Goal: Book appointment/travel/reservation

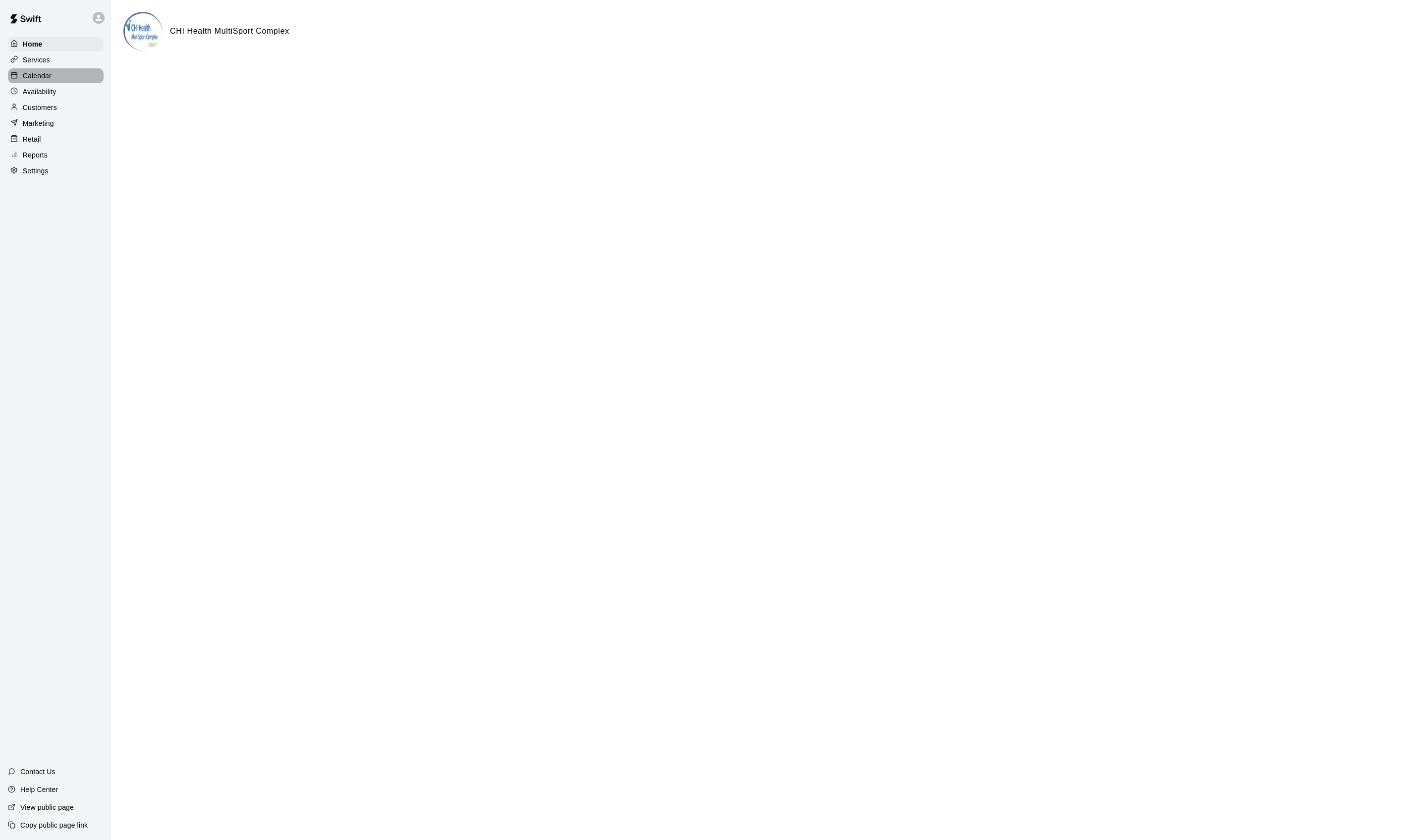
click at [74, 80] on div "Calendar" at bounding box center [56, 76] width 96 height 15
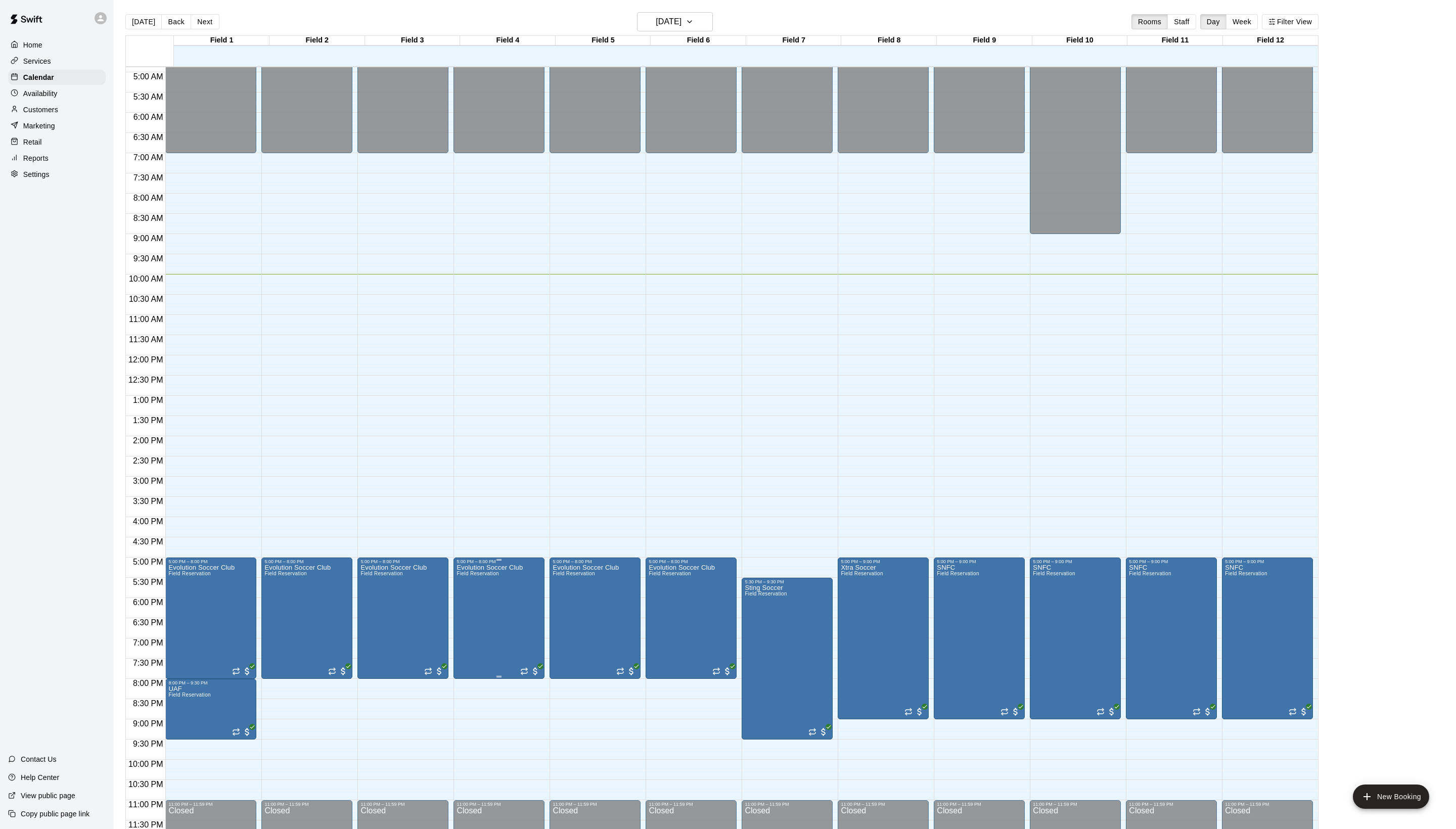
scroll to position [203, 0]
drag, startPoint x: 388, startPoint y: 701, endPoint x: 385, endPoint y: 776, distance: 75.1
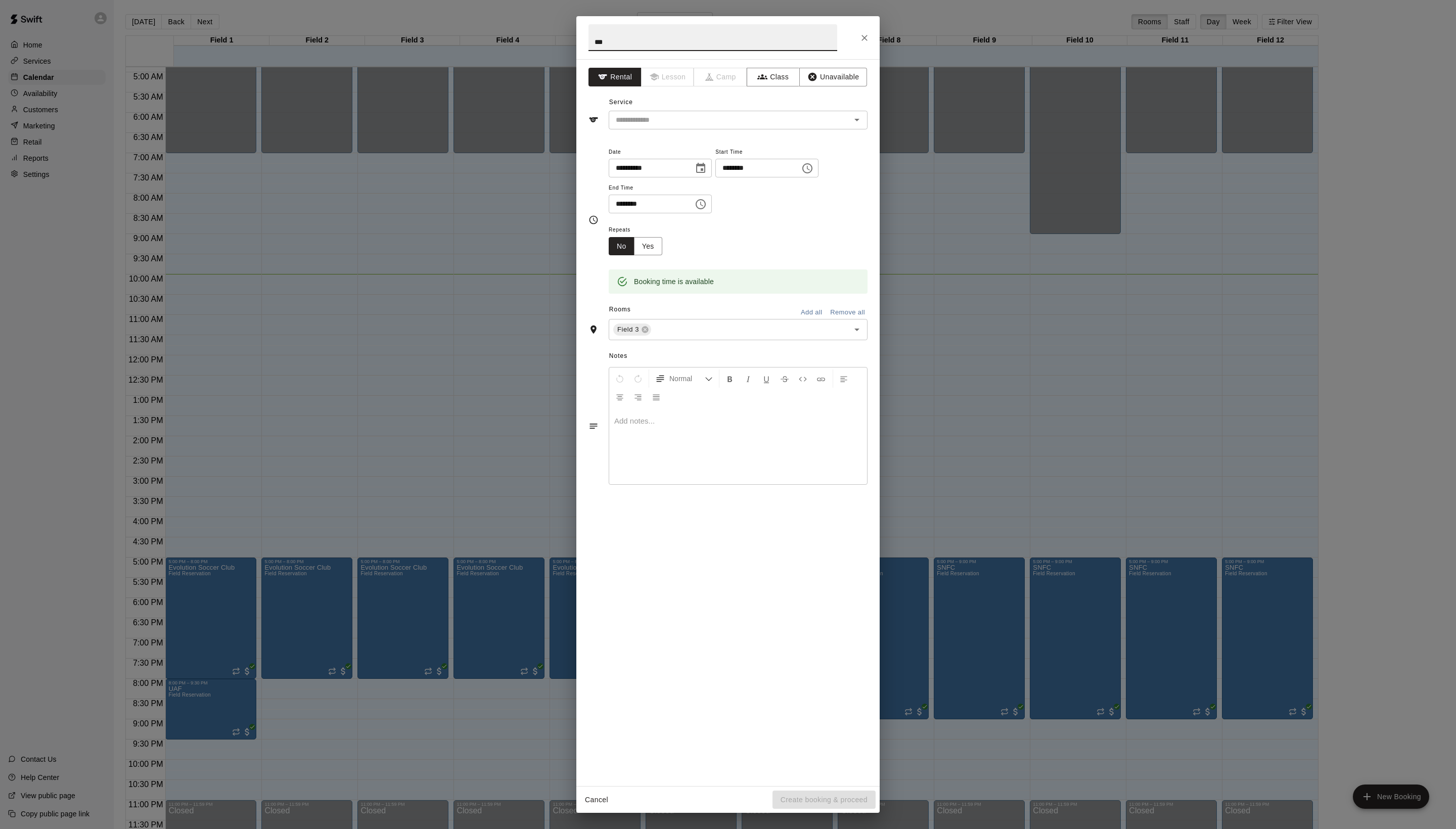
type input "***"
click at [717, 157] on div "**********" at bounding box center [728, 422] width 304 height 727
click at [709, 126] on input "text" at bounding box center [723, 120] width 223 height 13
click at [709, 162] on li "Field Reservation" at bounding box center [748, 165] width 239 height 17
type input "**********"
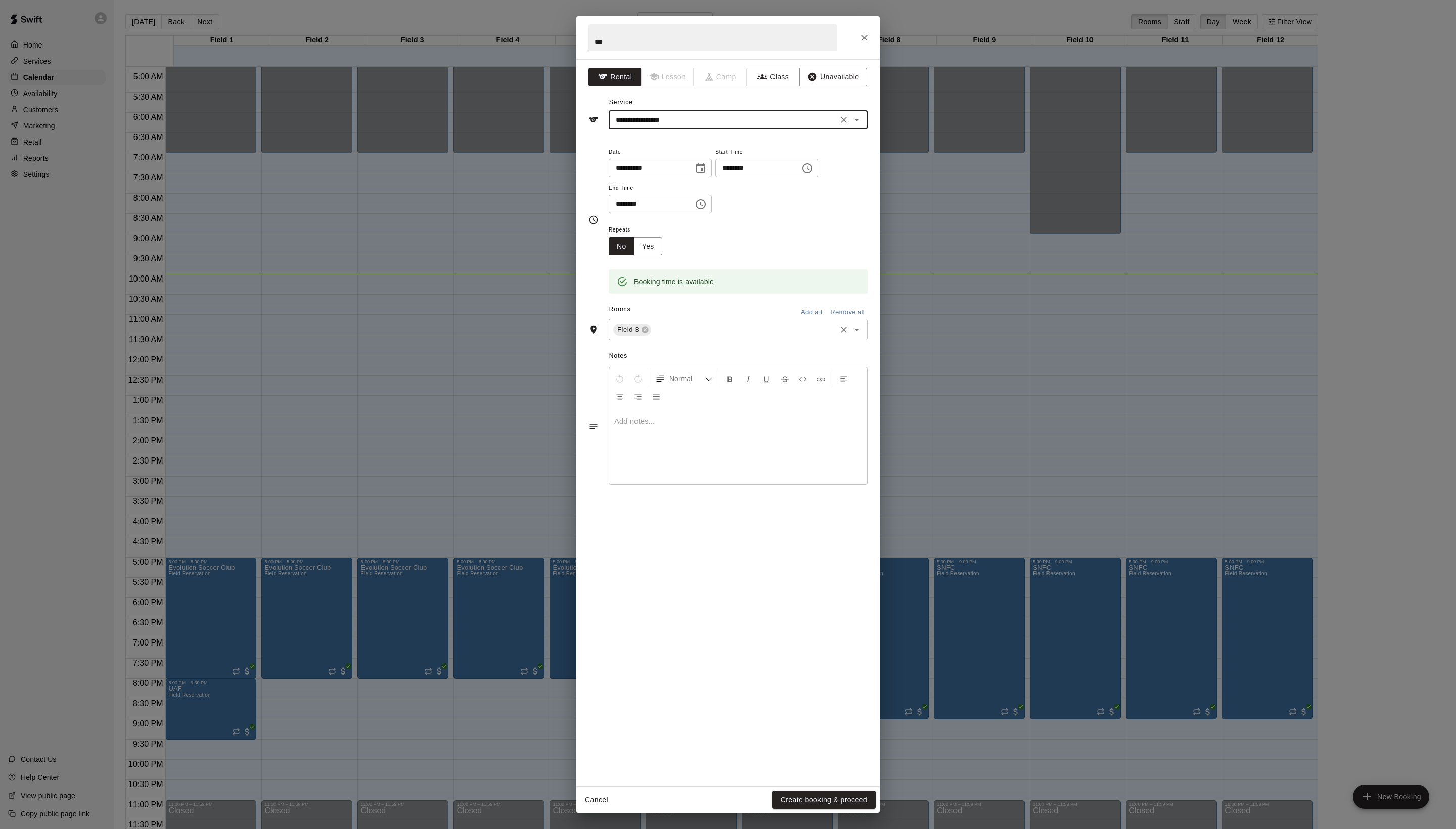
click at [715, 340] on div "Field 3 ​" at bounding box center [738, 329] width 259 height 21
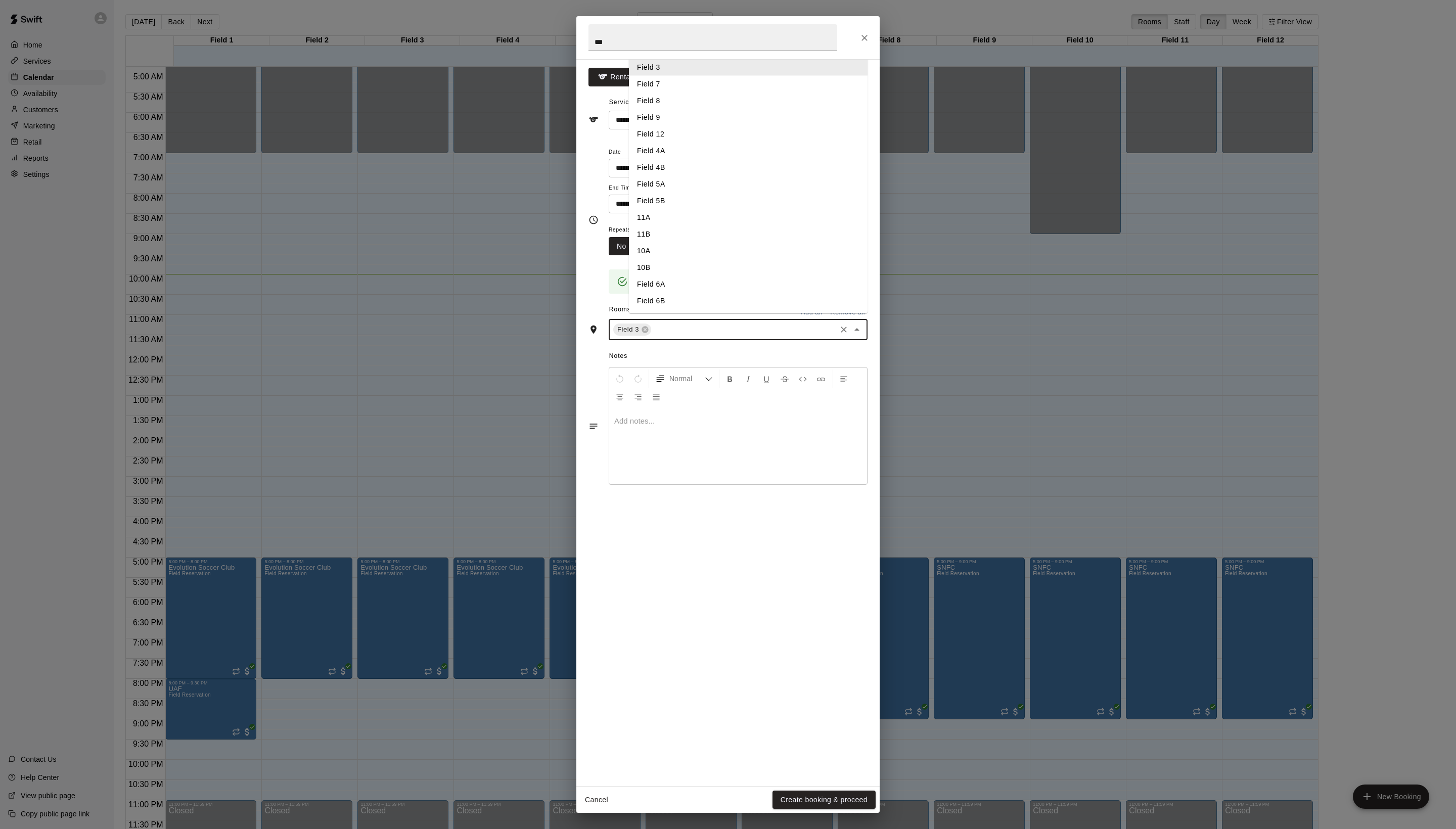
click at [715, 336] on input "text" at bounding box center [744, 330] width 182 height 13
click at [694, 159] on li "Field 4A" at bounding box center [748, 151] width 239 height 17
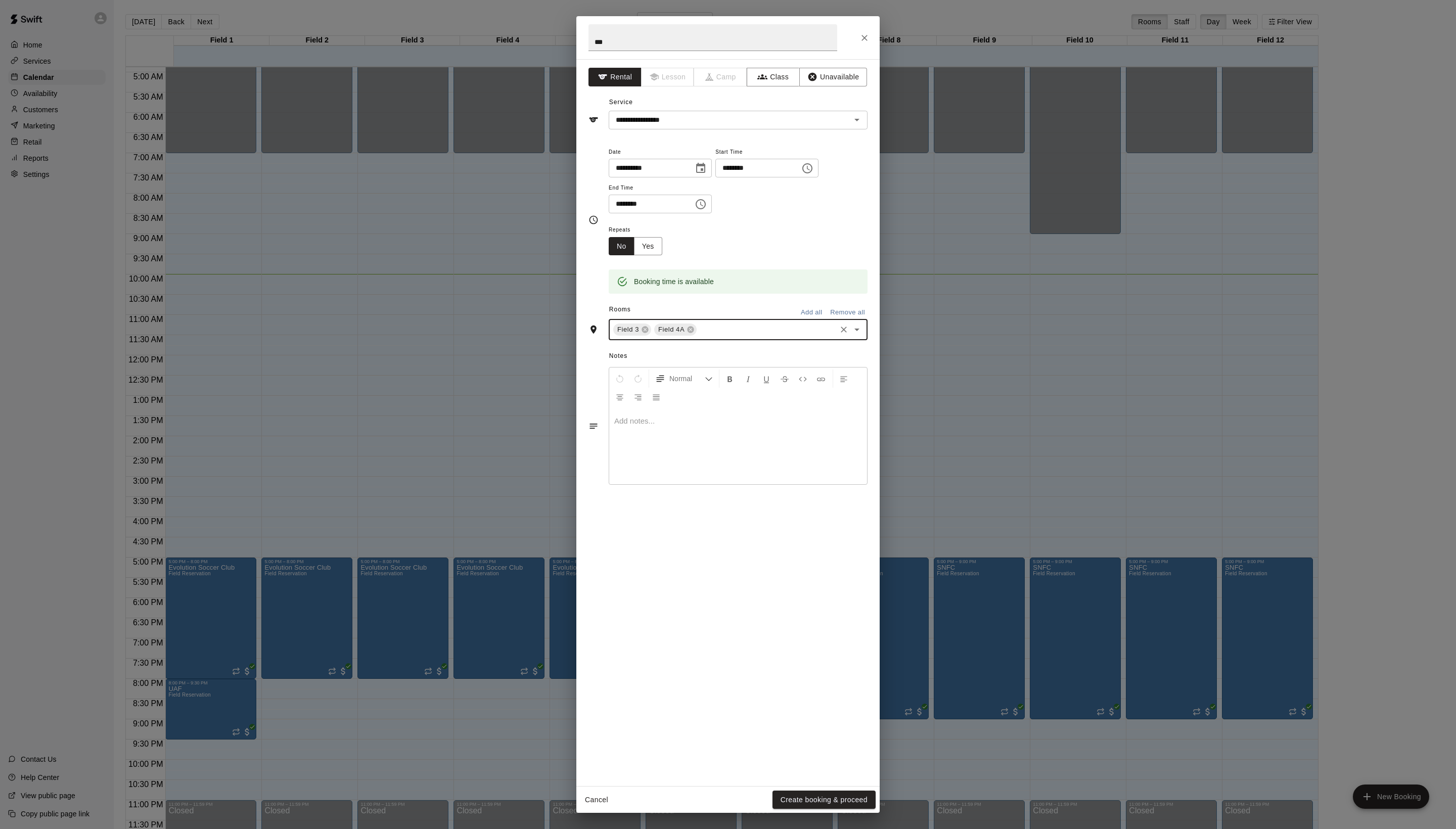
click at [776, 336] on input "text" at bounding box center [766, 330] width 137 height 13
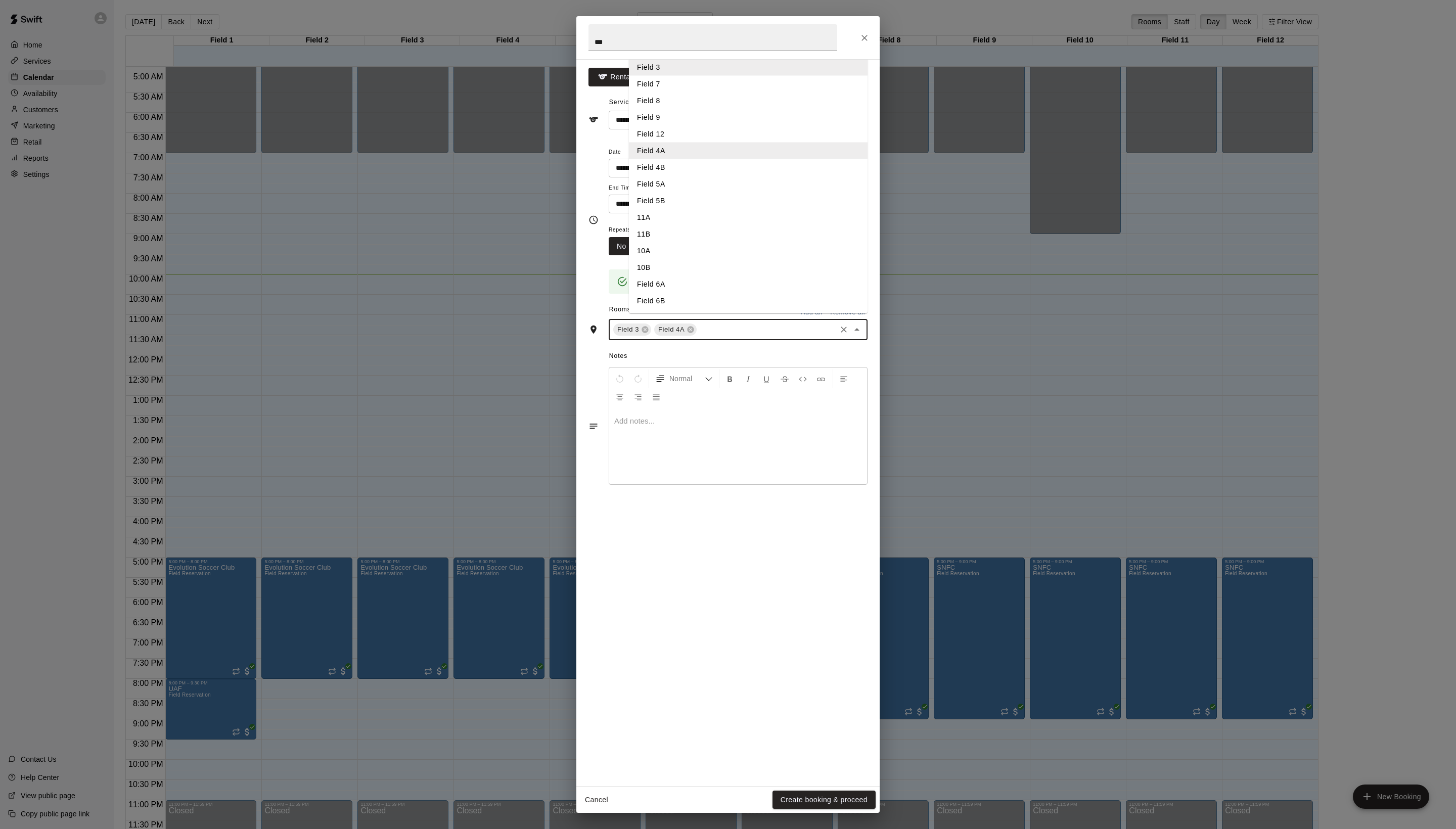
click at [683, 176] on li "Field 4B" at bounding box center [748, 167] width 239 height 17
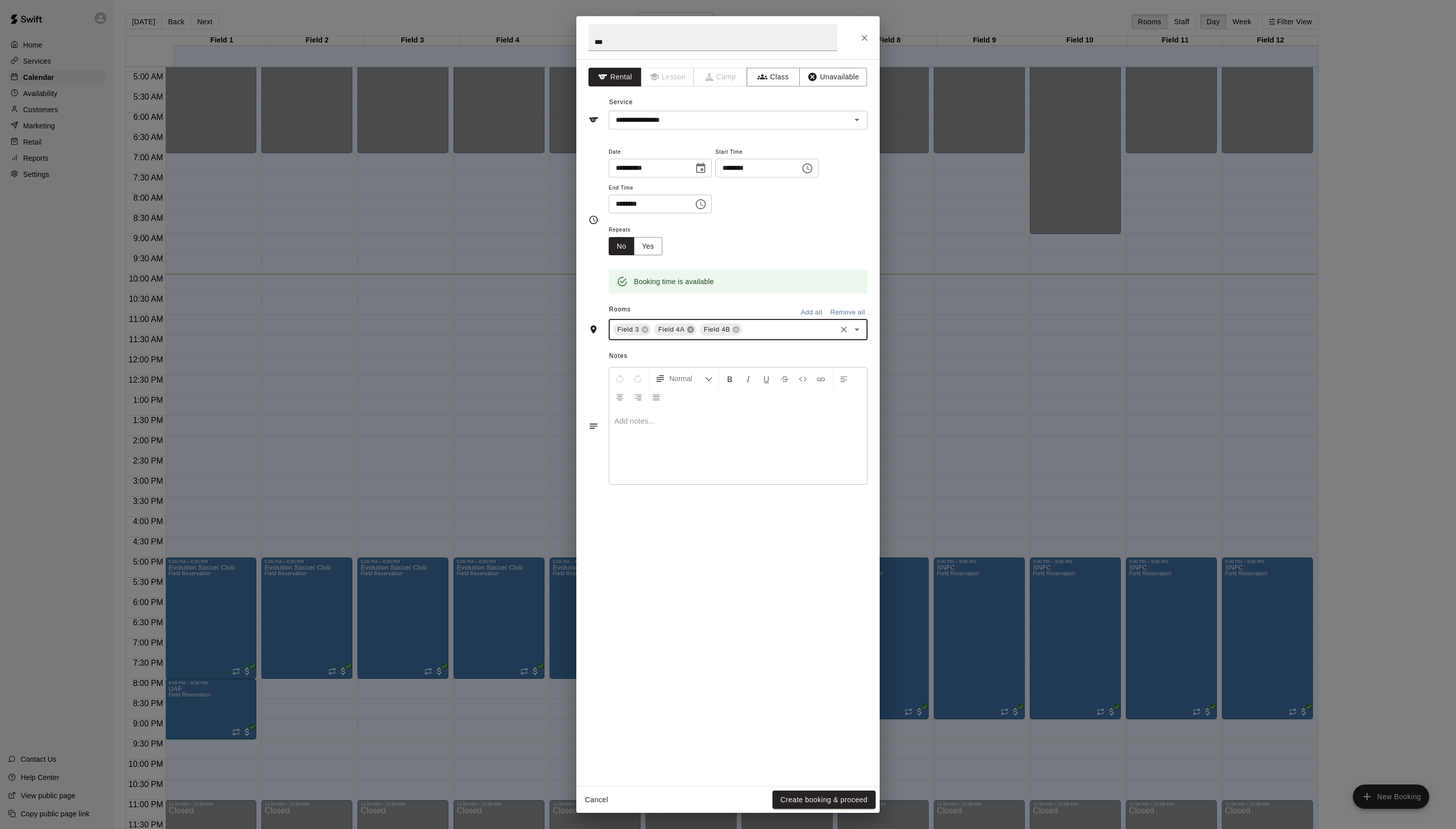
click at [695, 334] on icon at bounding box center [690, 329] width 8 height 8
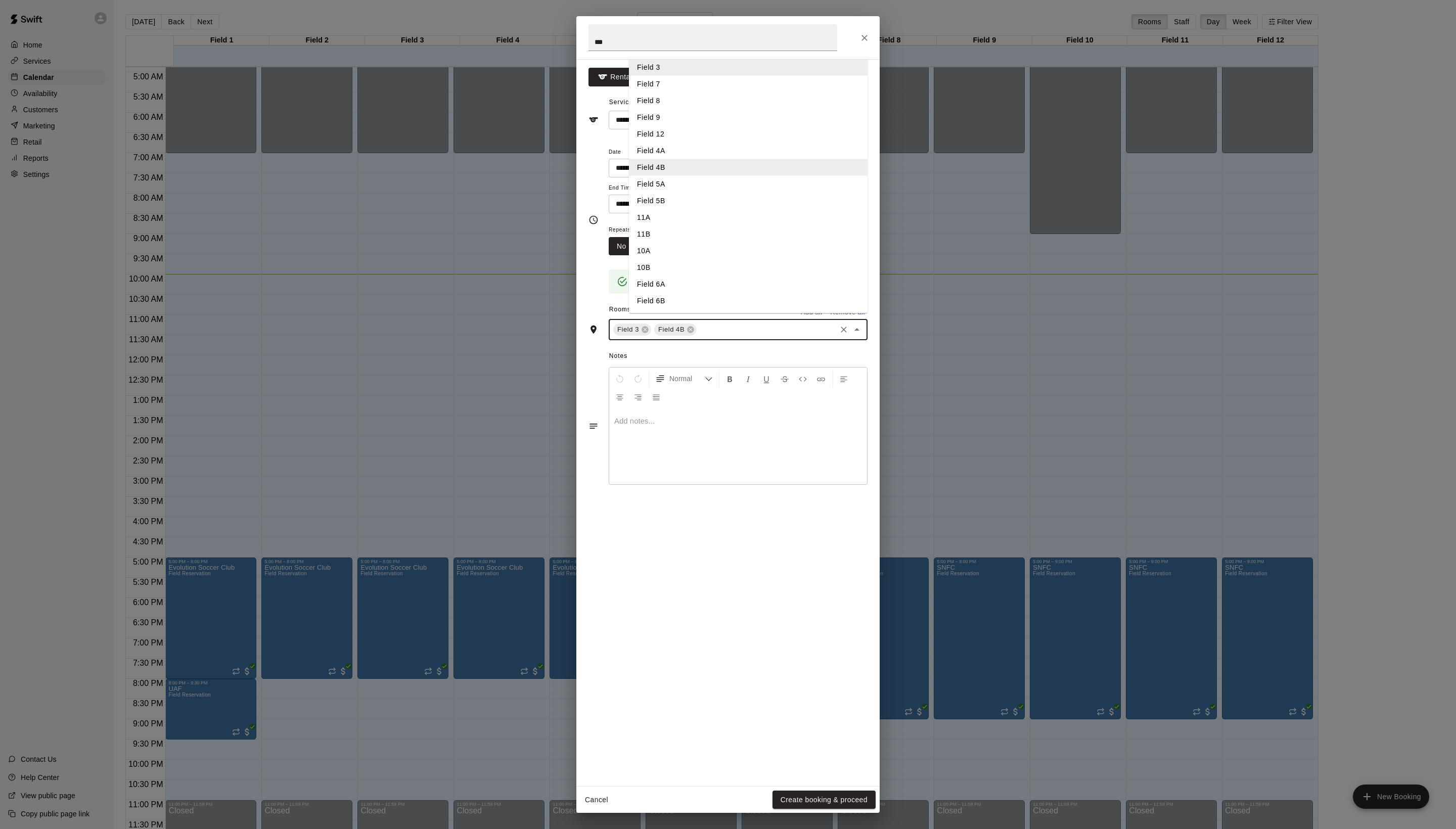
click at [776, 336] on input "text" at bounding box center [766, 330] width 137 height 13
click at [685, 159] on li "Field 4A" at bounding box center [748, 151] width 239 height 17
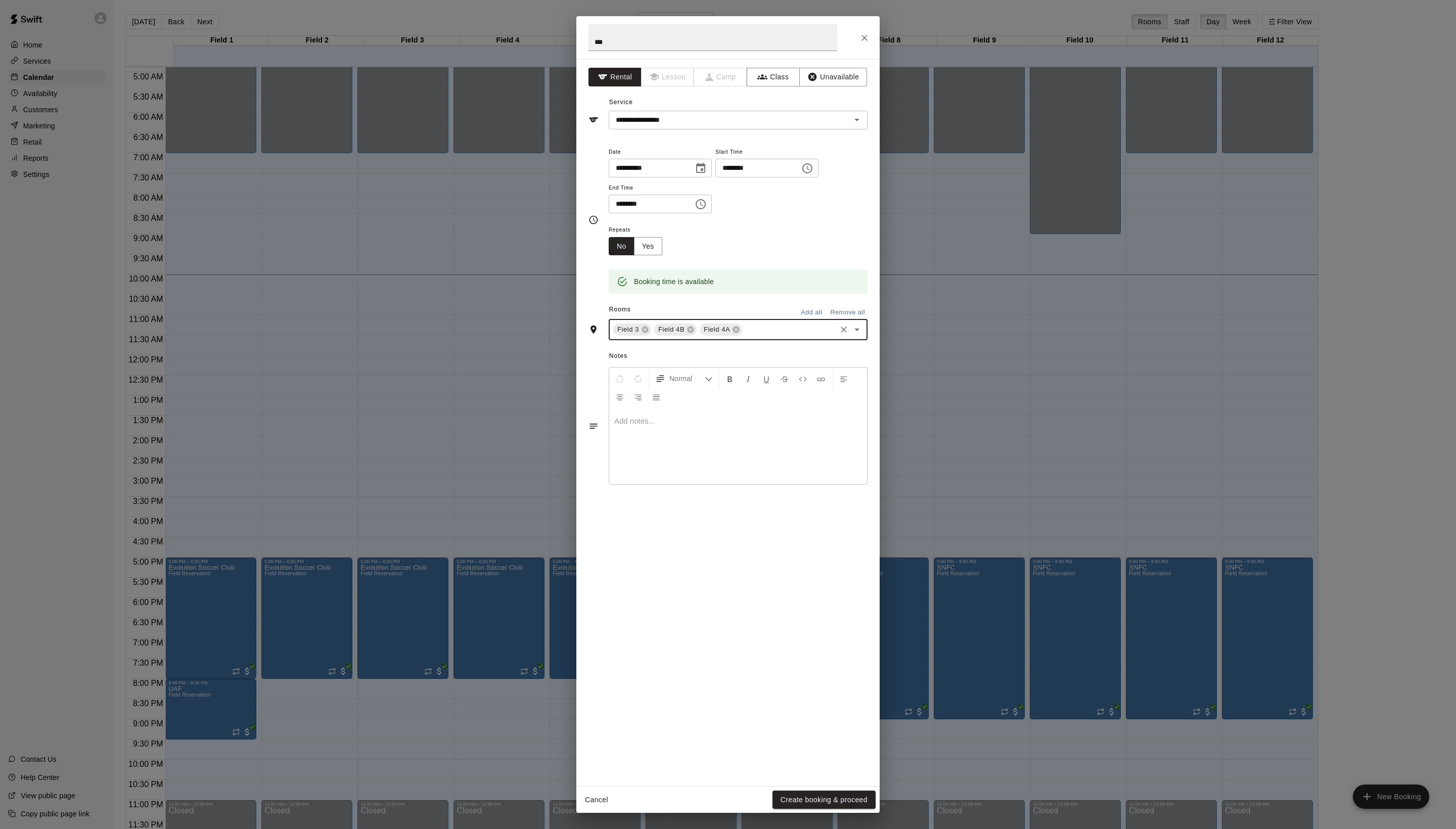
click at [702, 340] on div "Field 3 Field 4B Field 4A ​" at bounding box center [738, 329] width 259 height 21
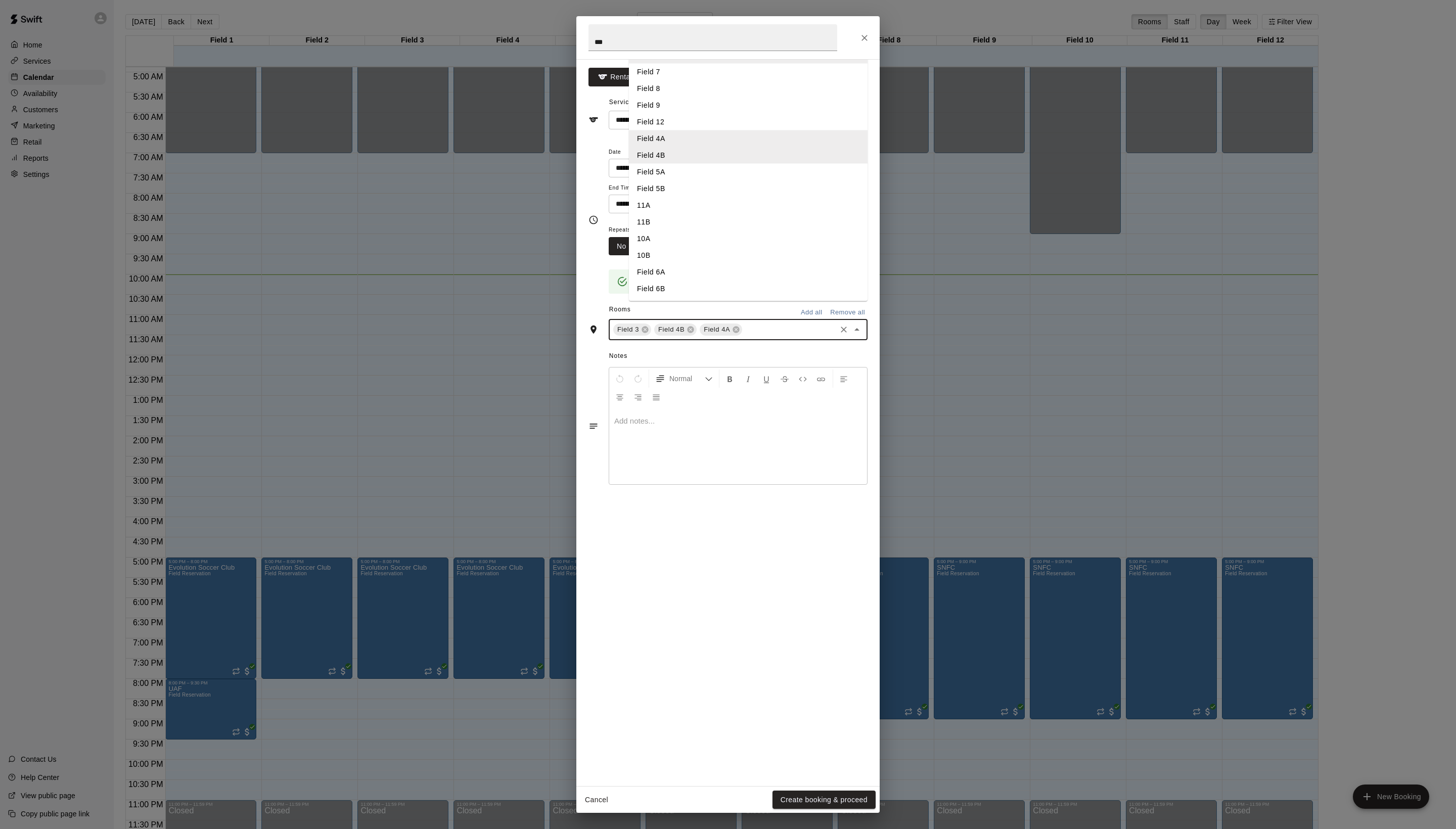
click at [669, 180] on li "Field 5A" at bounding box center [748, 172] width 239 height 17
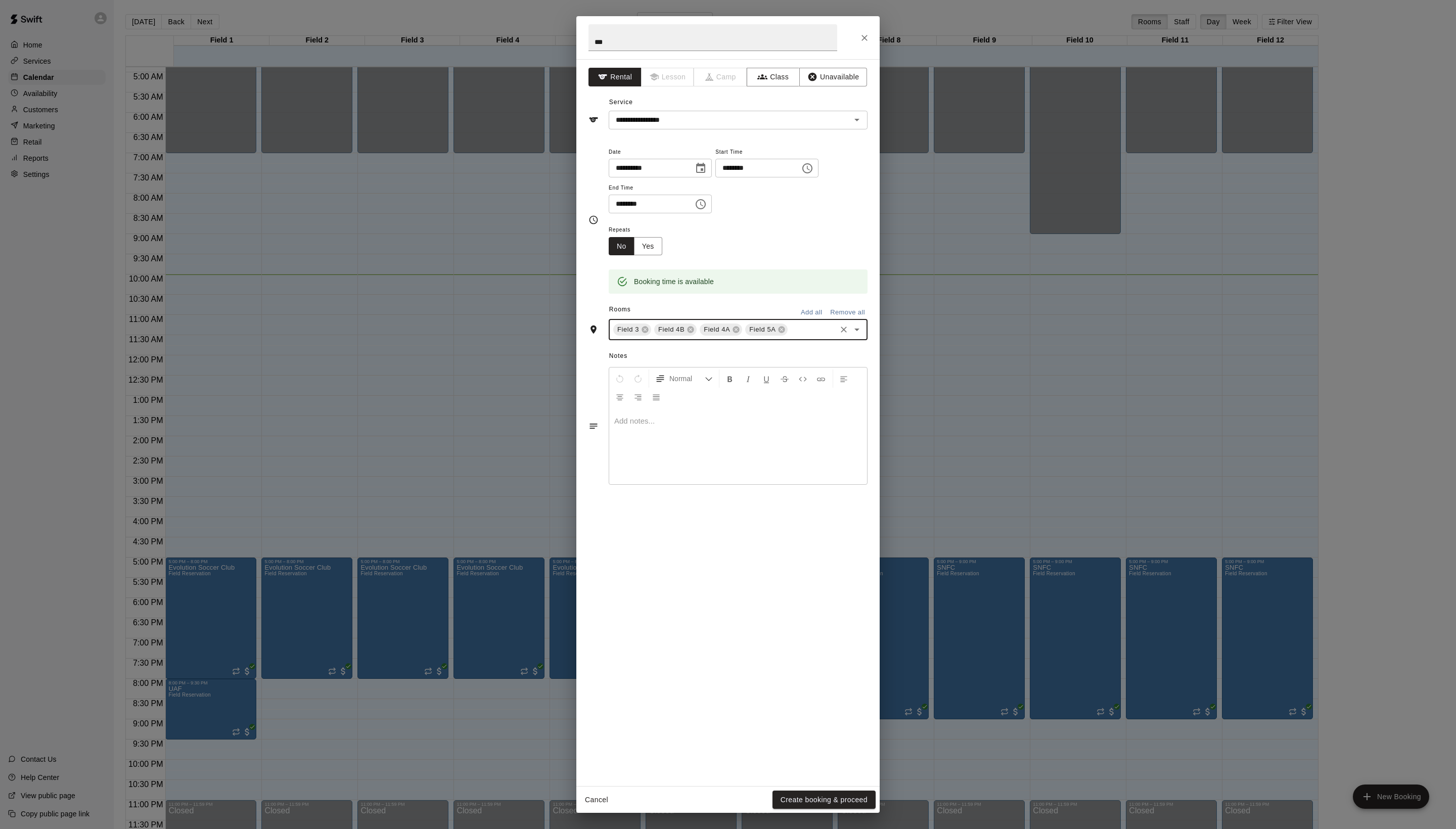
click at [789, 336] on input "text" at bounding box center [812, 330] width 46 height 13
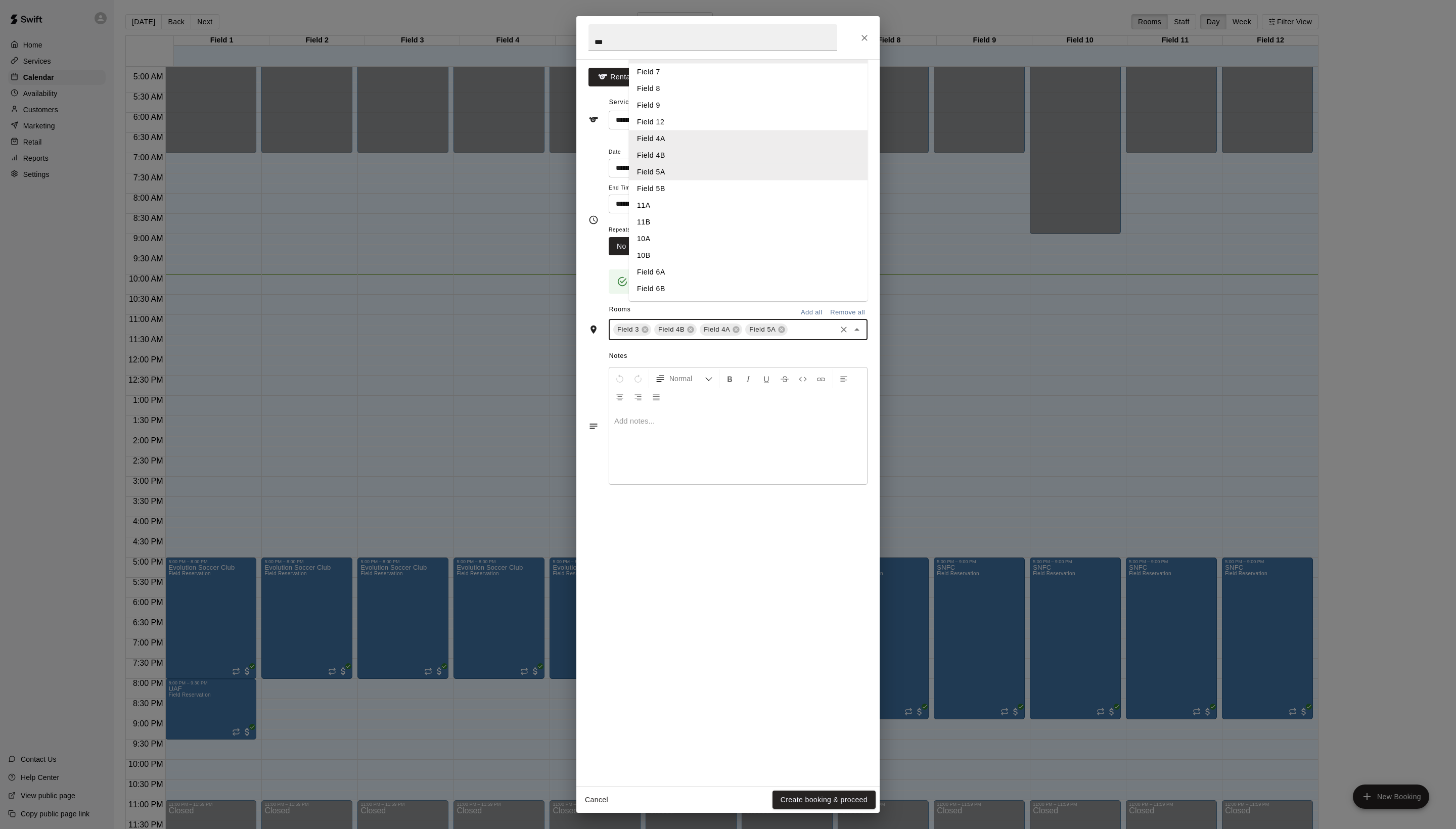
click at [685, 197] on li "Field 5B" at bounding box center [748, 189] width 239 height 17
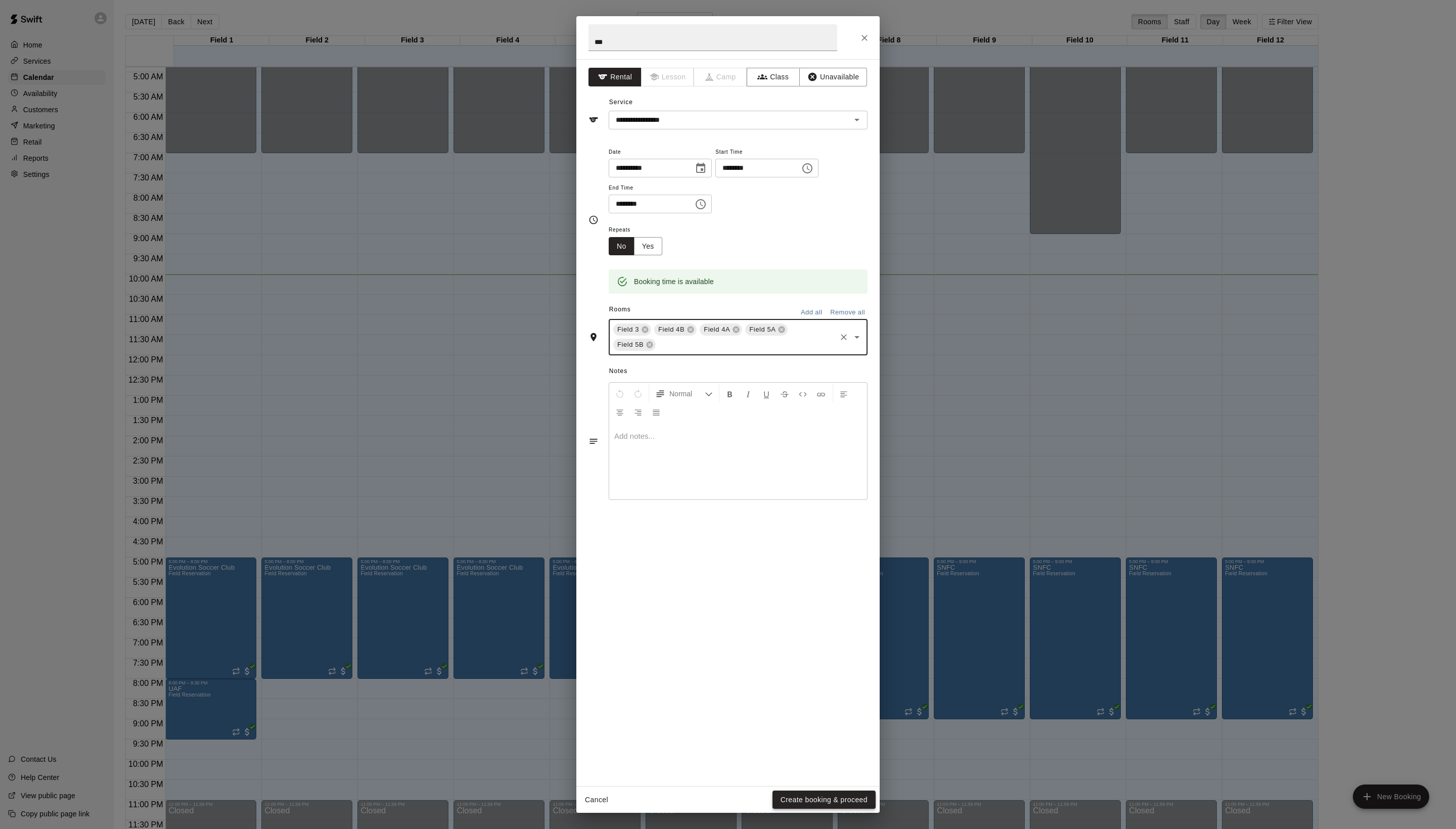
click at [812, 794] on button "Create booking & proceed" at bounding box center [824, 799] width 103 height 19
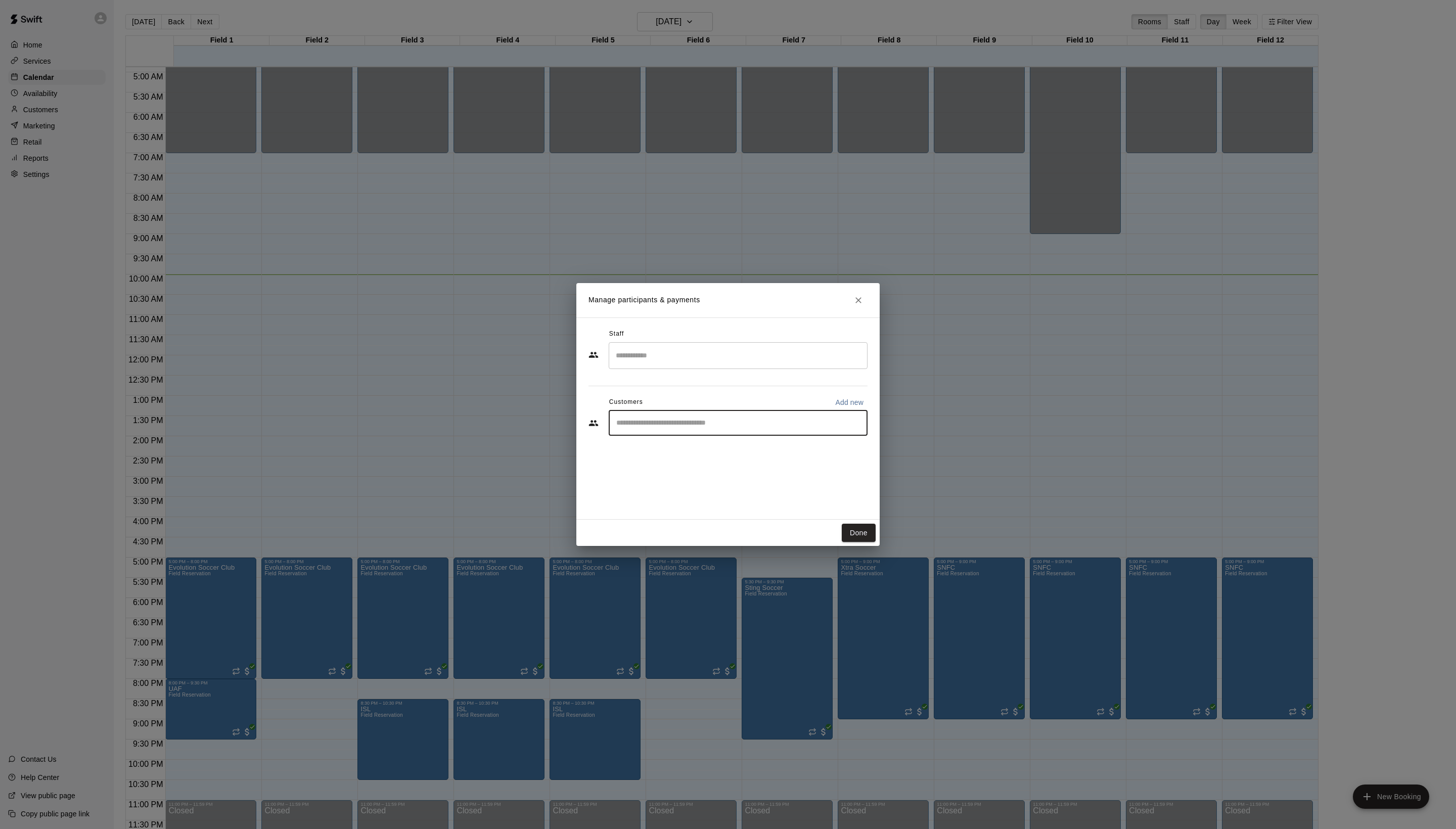
click at [722, 428] on input "Start typing to search customers..." at bounding box center [738, 423] width 250 height 10
type input "****"
click at [730, 476] on span "arturo@goimpactfa.com" at bounding box center [737, 479] width 161 height 7
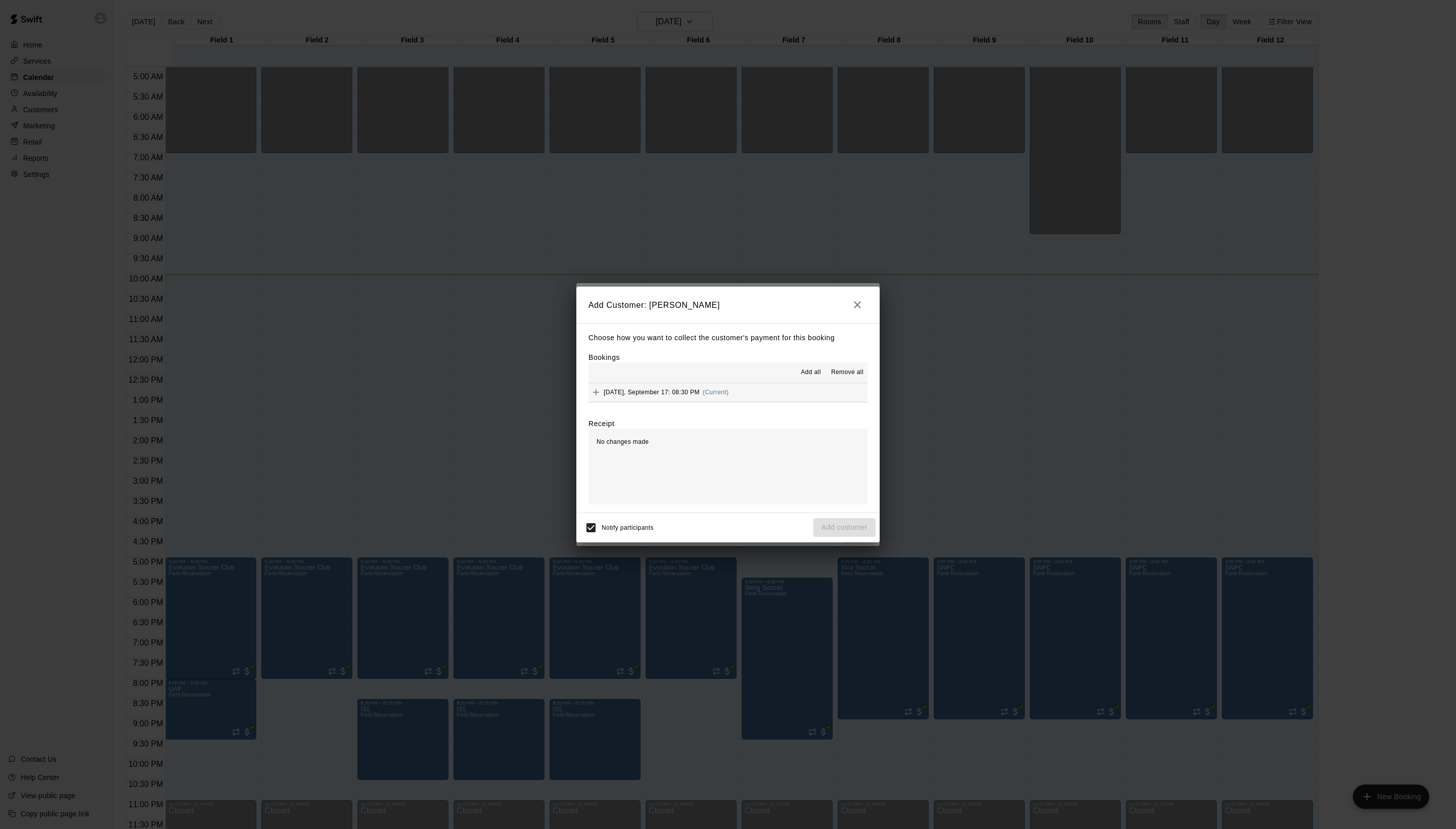
click at [802, 372] on span "Add all" at bounding box center [811, 373] width 21 height 10
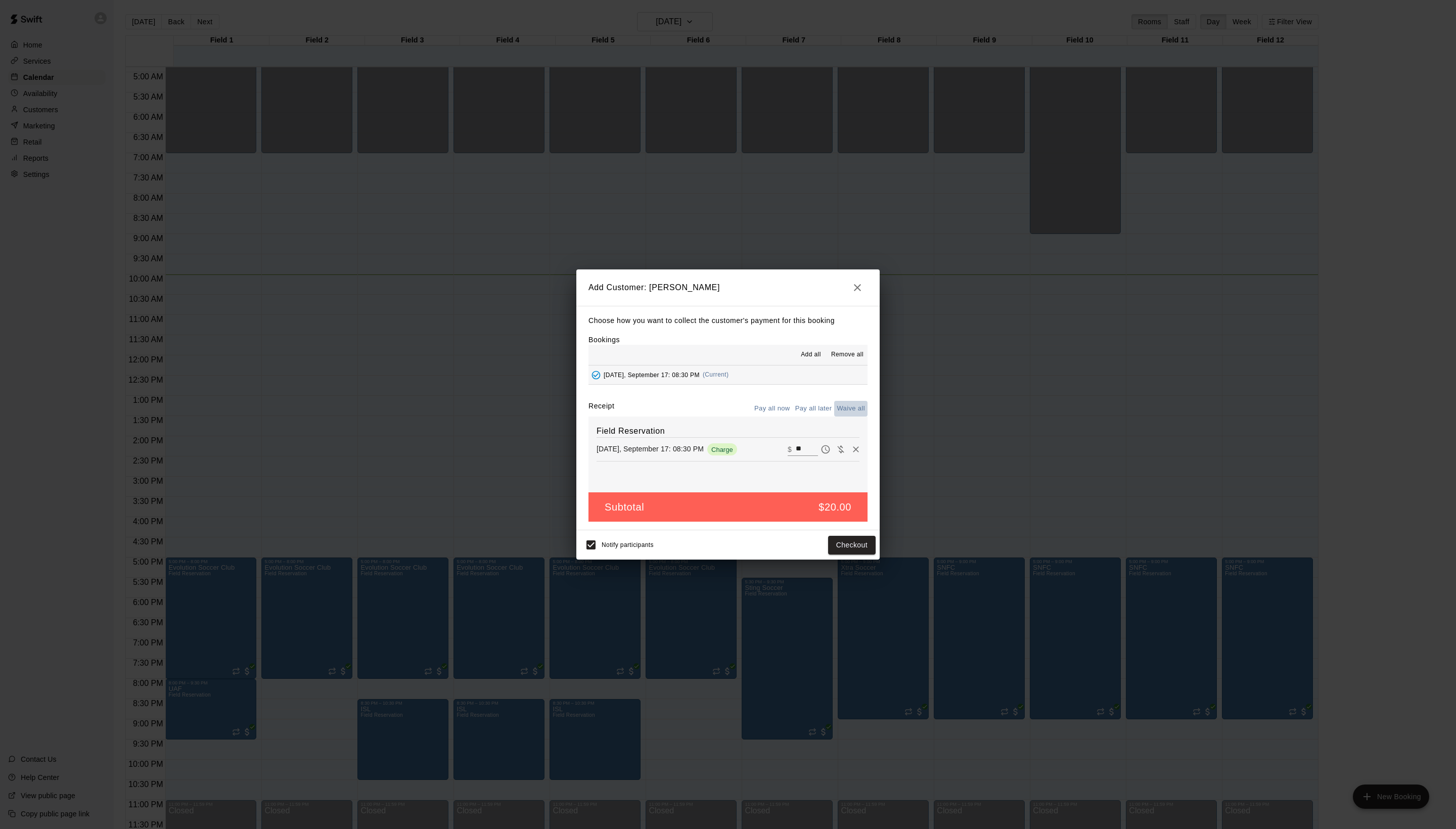
click at [848, 416] on button "Waive all" at bounding box center [851, 409] width 33 height 15
type input "*"
click at [857, 554] on button "Add customer" at bounding box center [844, 545] width 62 height 19
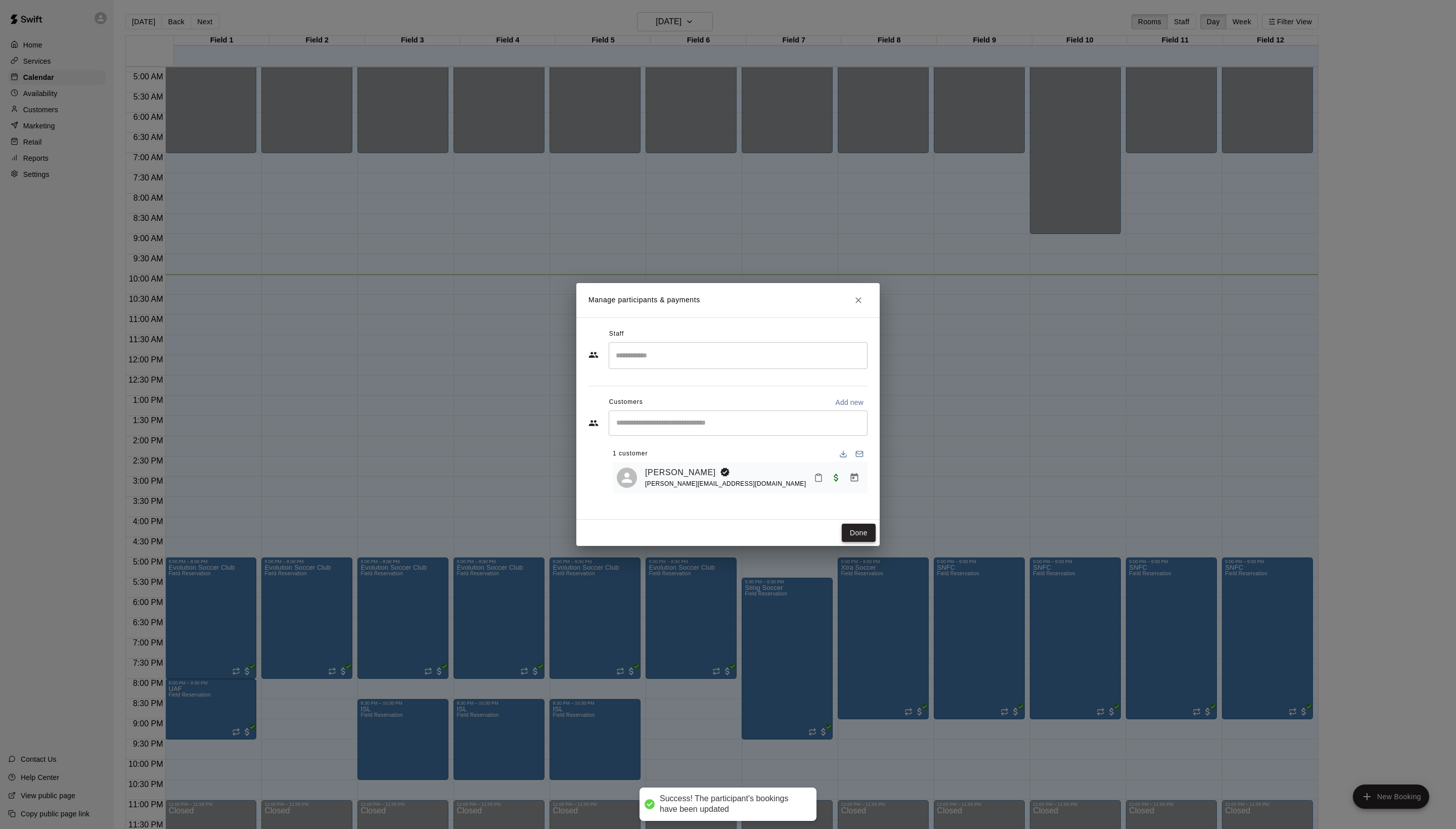
click at [857, 542] on button "Done" at bounding box center [859, 533] width 34 height 19
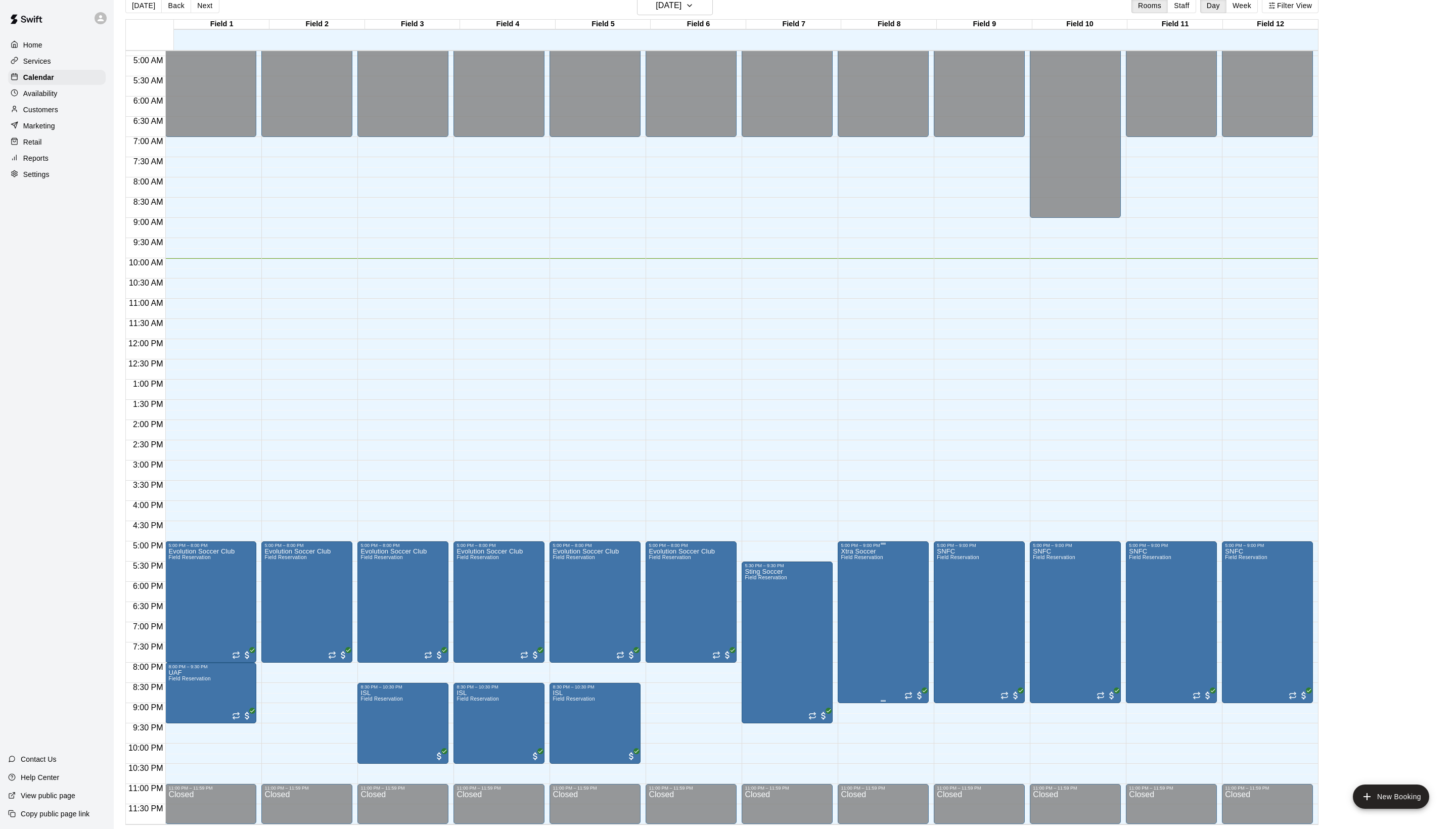
scroll to position [16, 0]
click at [211, 5] on button "Next" at bounding box center [205, 6] width 28 height 15
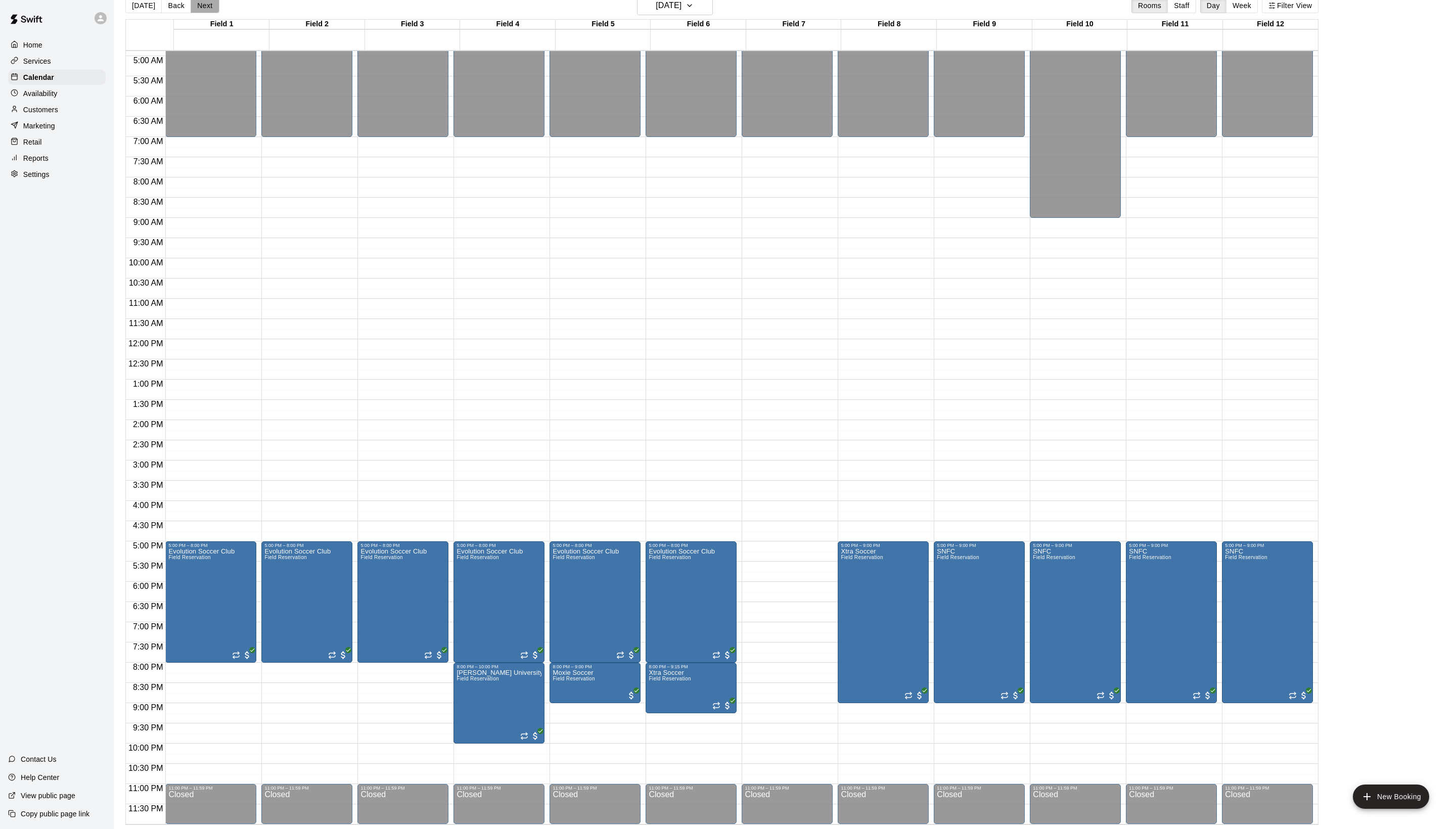
click at [211, 5] on button "Next" at bounding box center [205, 6] width 28 height 15
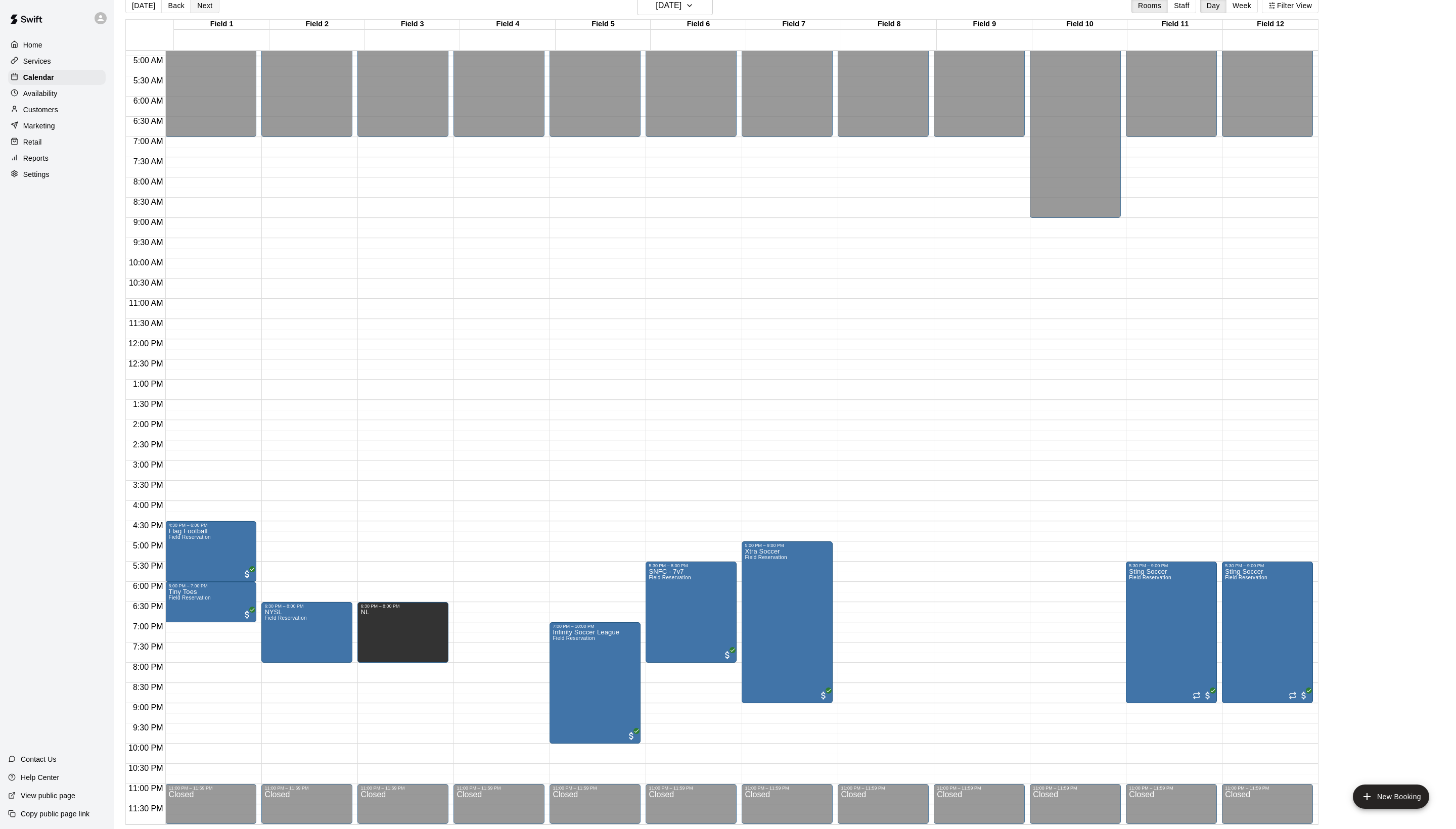
click at [211, 5] on button "Next" at bounding box center [205, 6] width 28 height 15
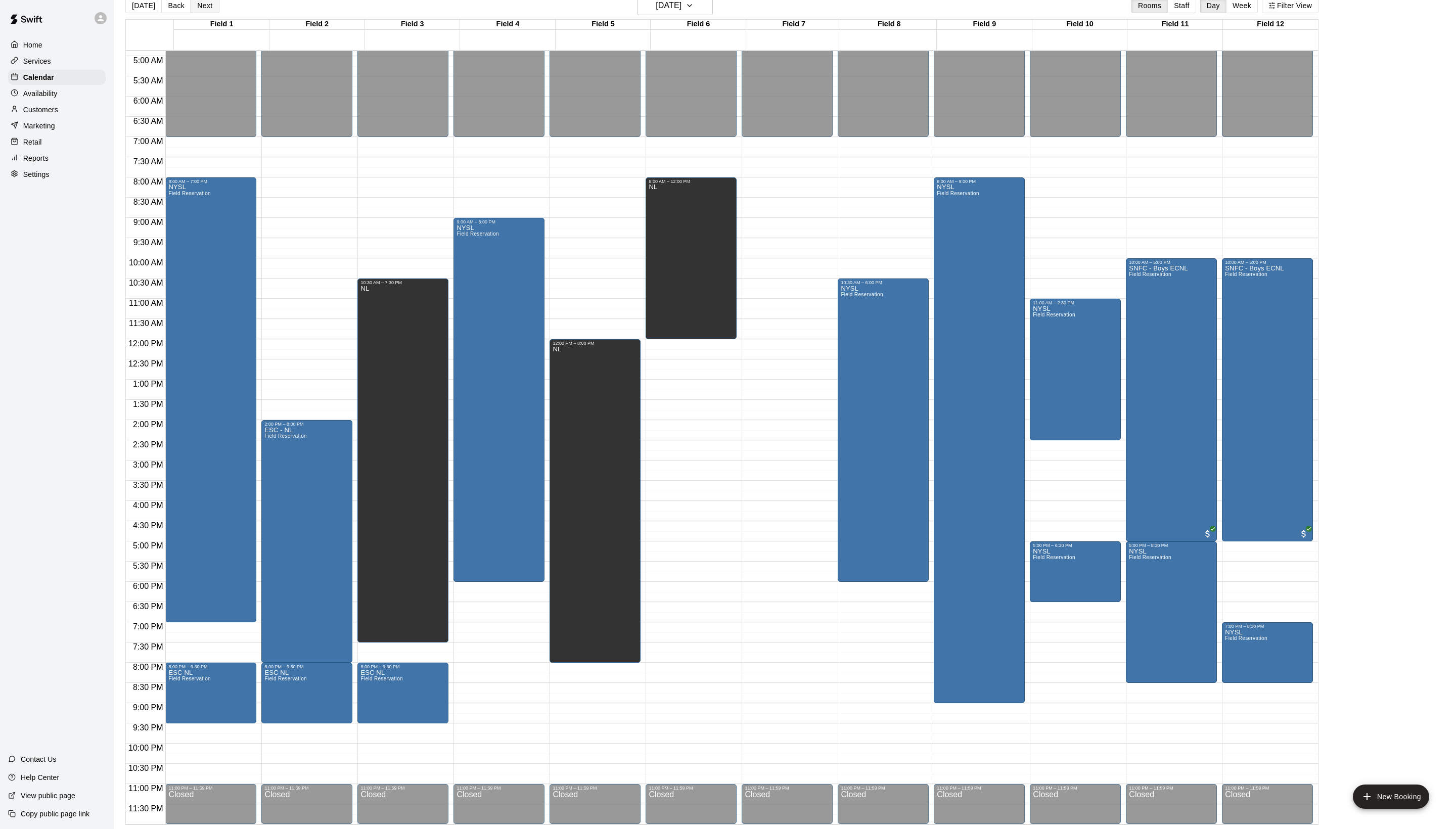
click at [212, 6] on button "Next" at bounding box center [205, 6] width 28 height 15
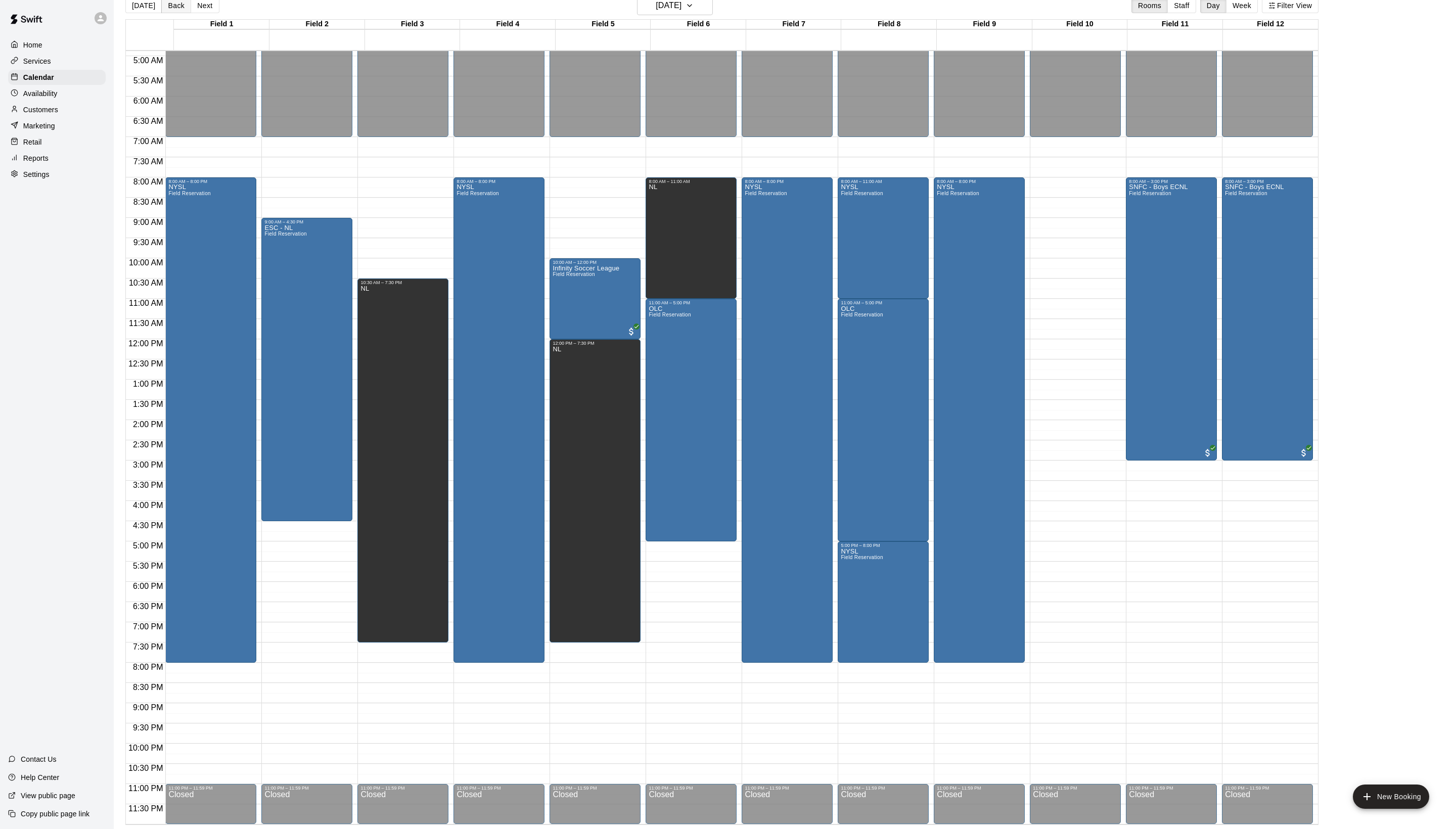
click at [174, 5] on button "Back" at bounding box center [176, 6] width 30 height 15
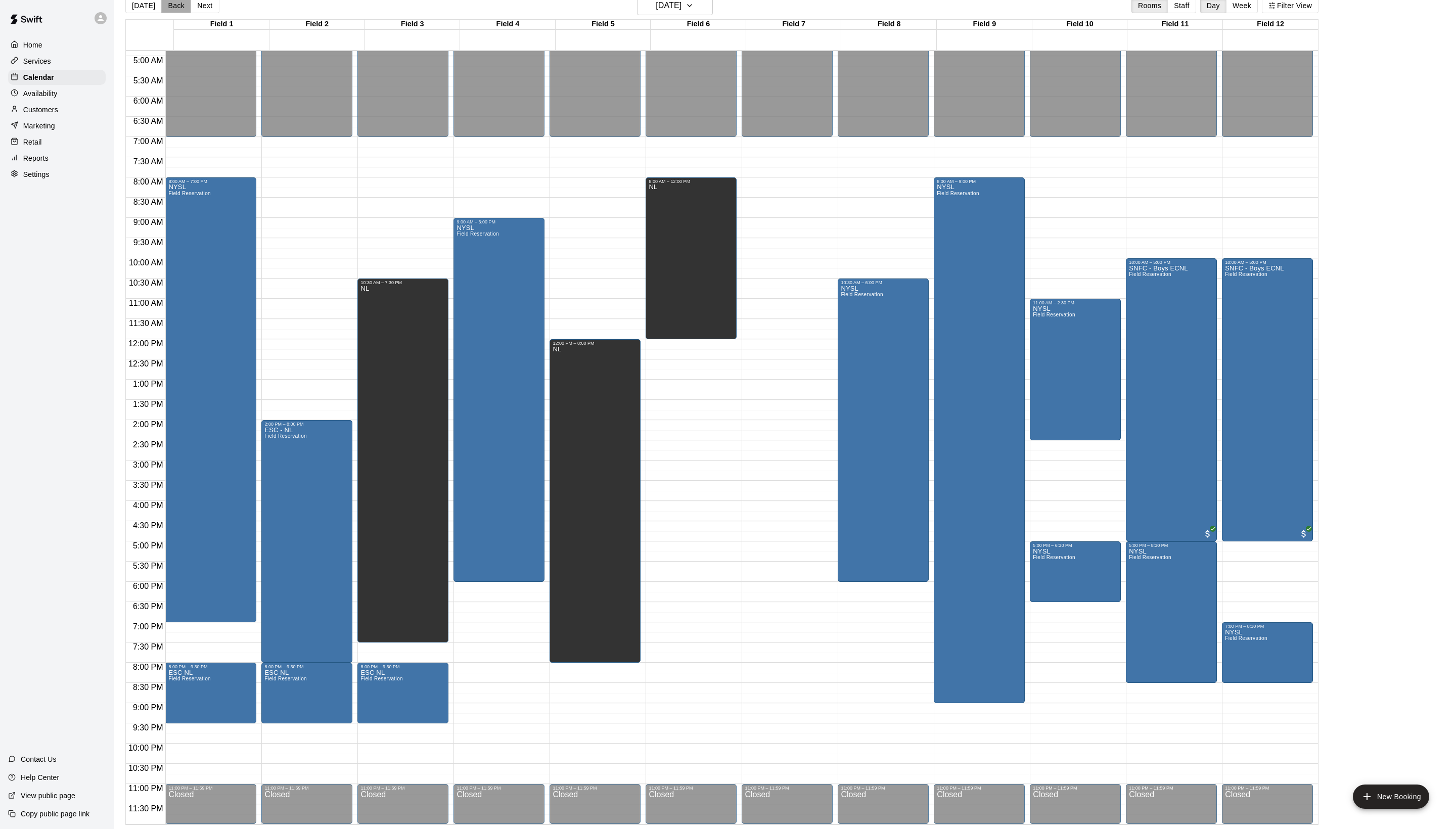
click at [187, 7] on button "Back" at bounding box center [176, 6] width 30 height 15
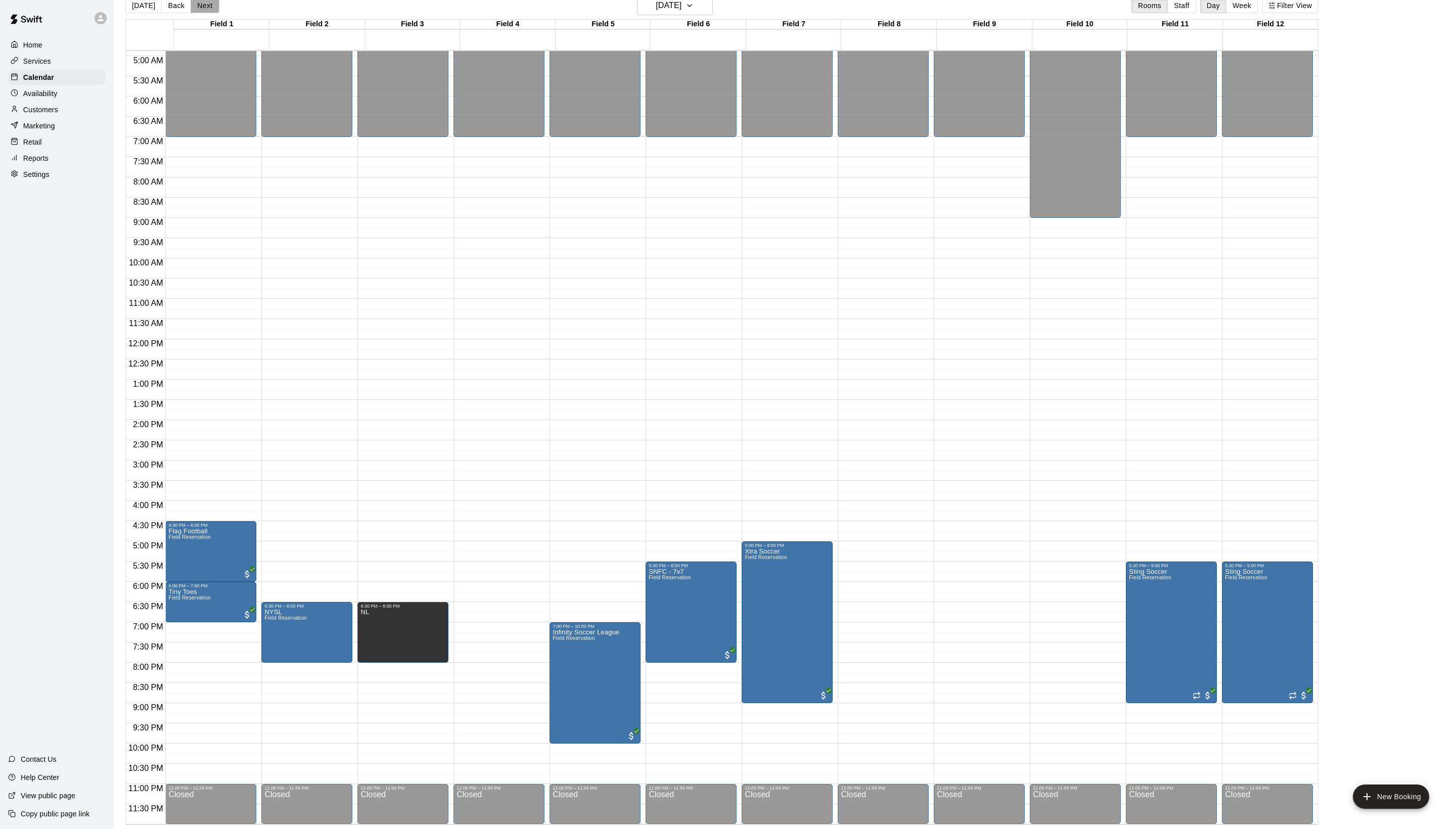
click at [219, 7] on button "Next" at bounding box center [205, 6] width 28 height 15
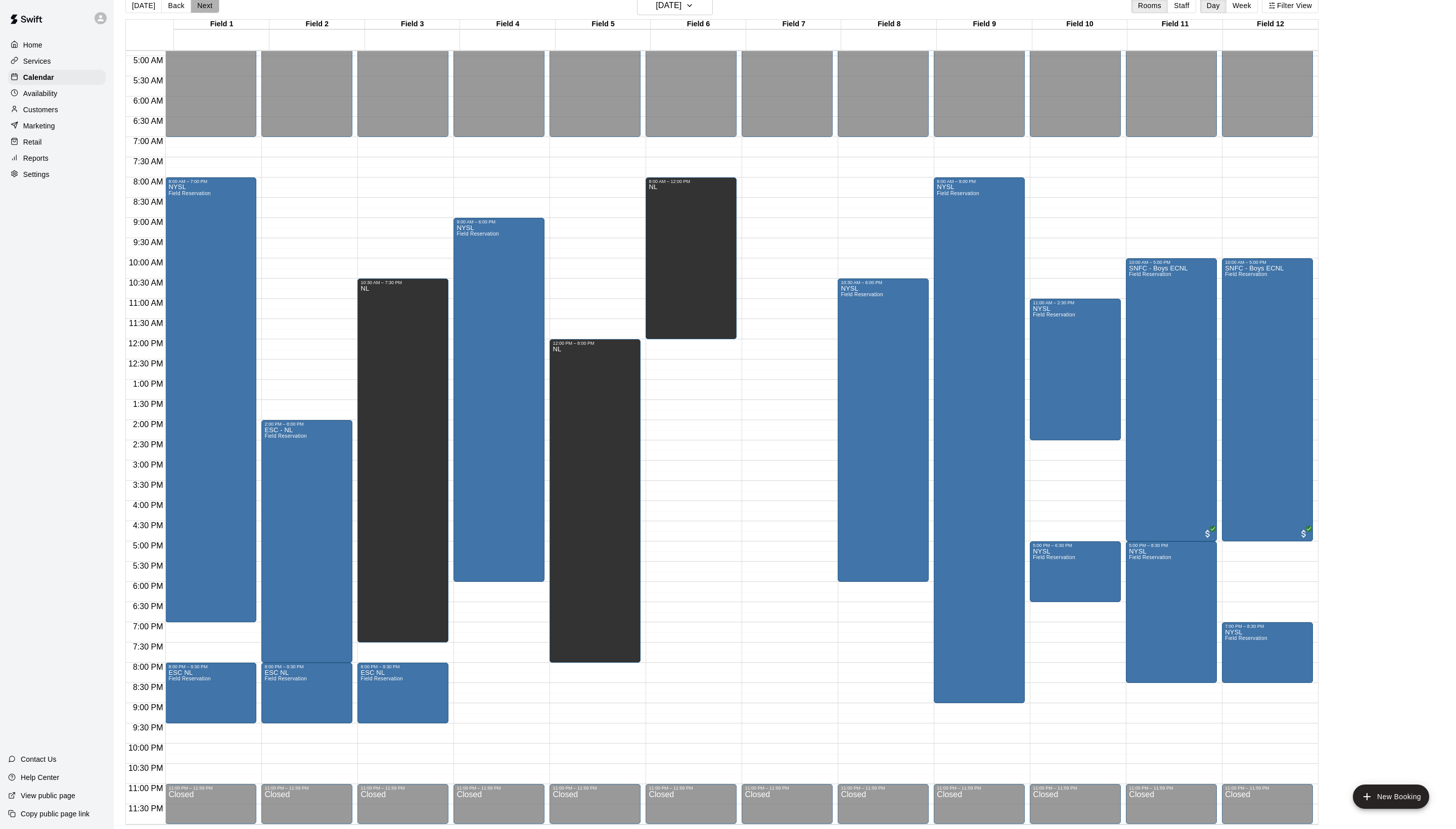
click at [219, 8] on button "Next" at bounding box center [205, 6] width 28 height 15
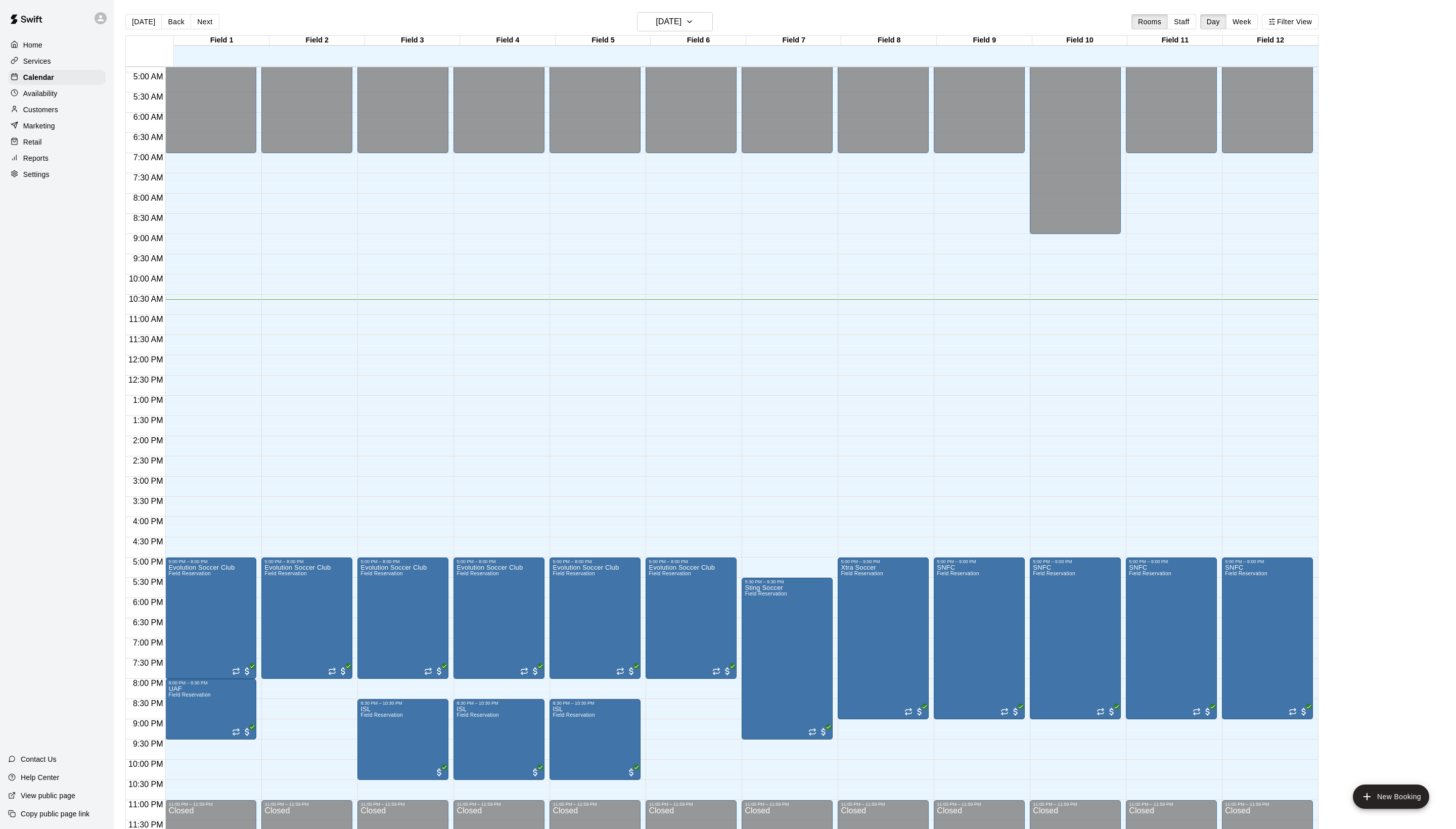
scroll to position [203, 0]
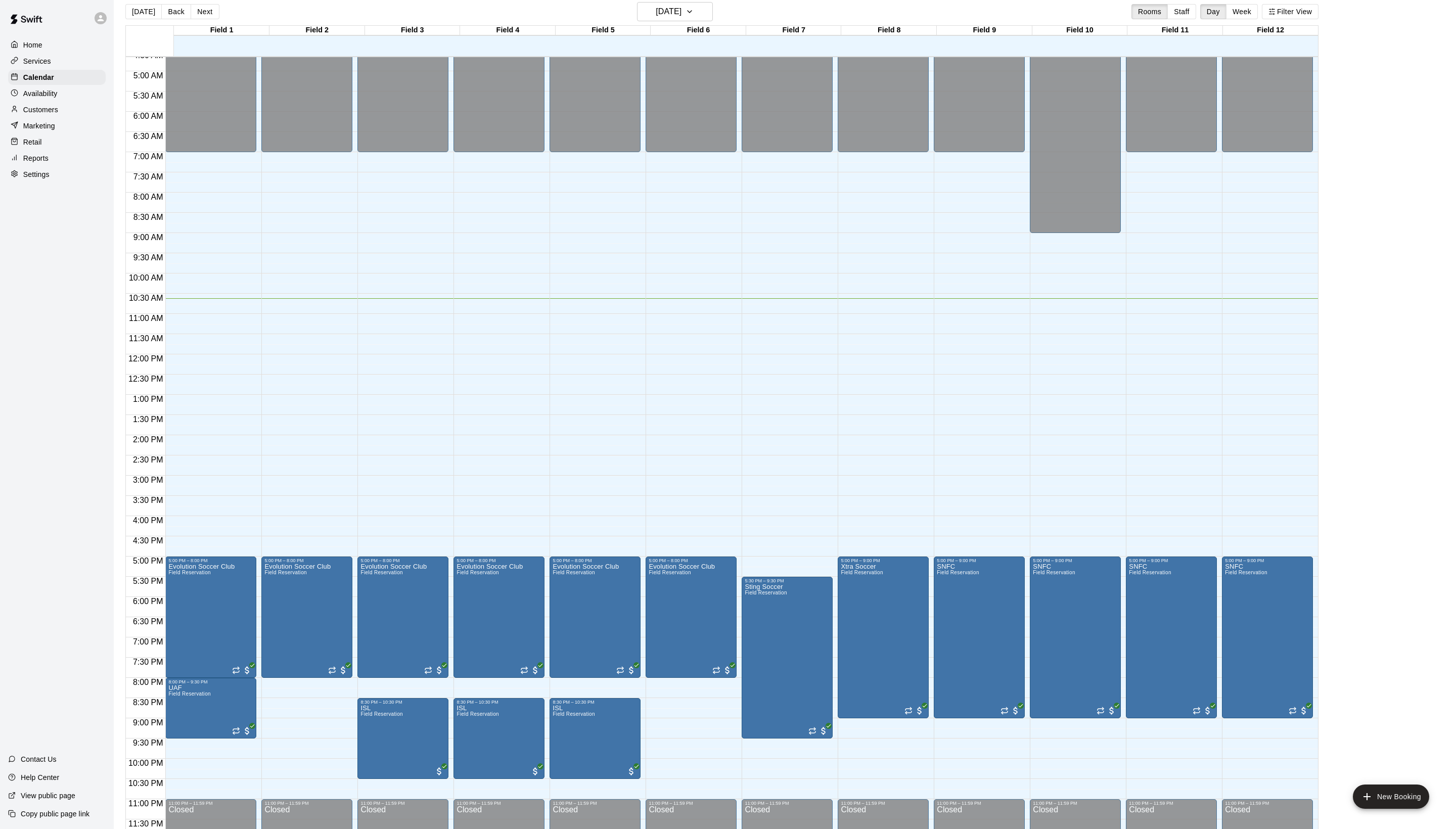
scroll to position [186, 0]
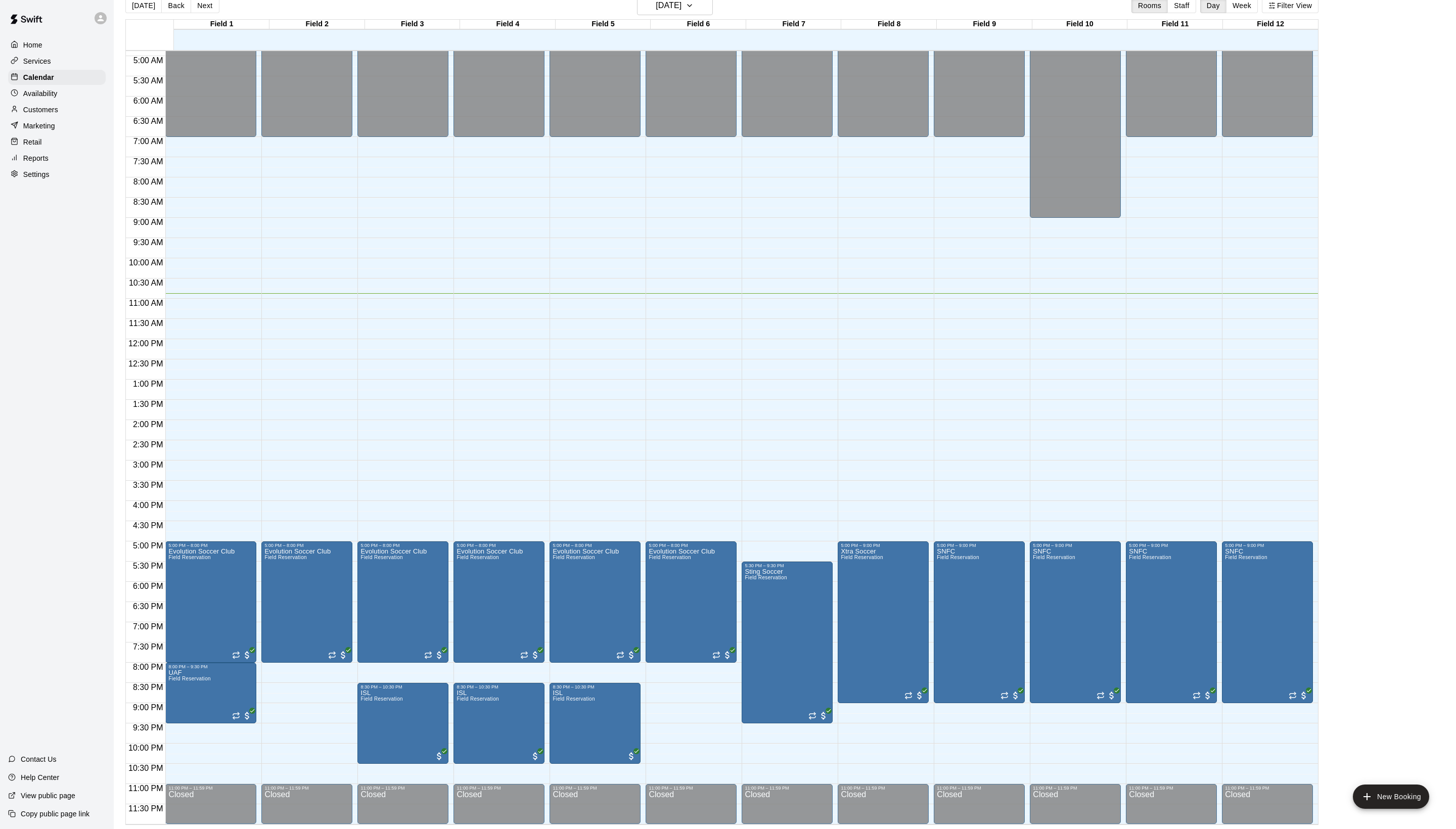
scroll to position [16, 0]
click at [669, 662] on div "12:00 AM – 7:00 AM Closed 5:00 PM – 8:00 PM Evolution Soccer Club Field Reserva…" at bounding box center [691, 339] width 91 height 971
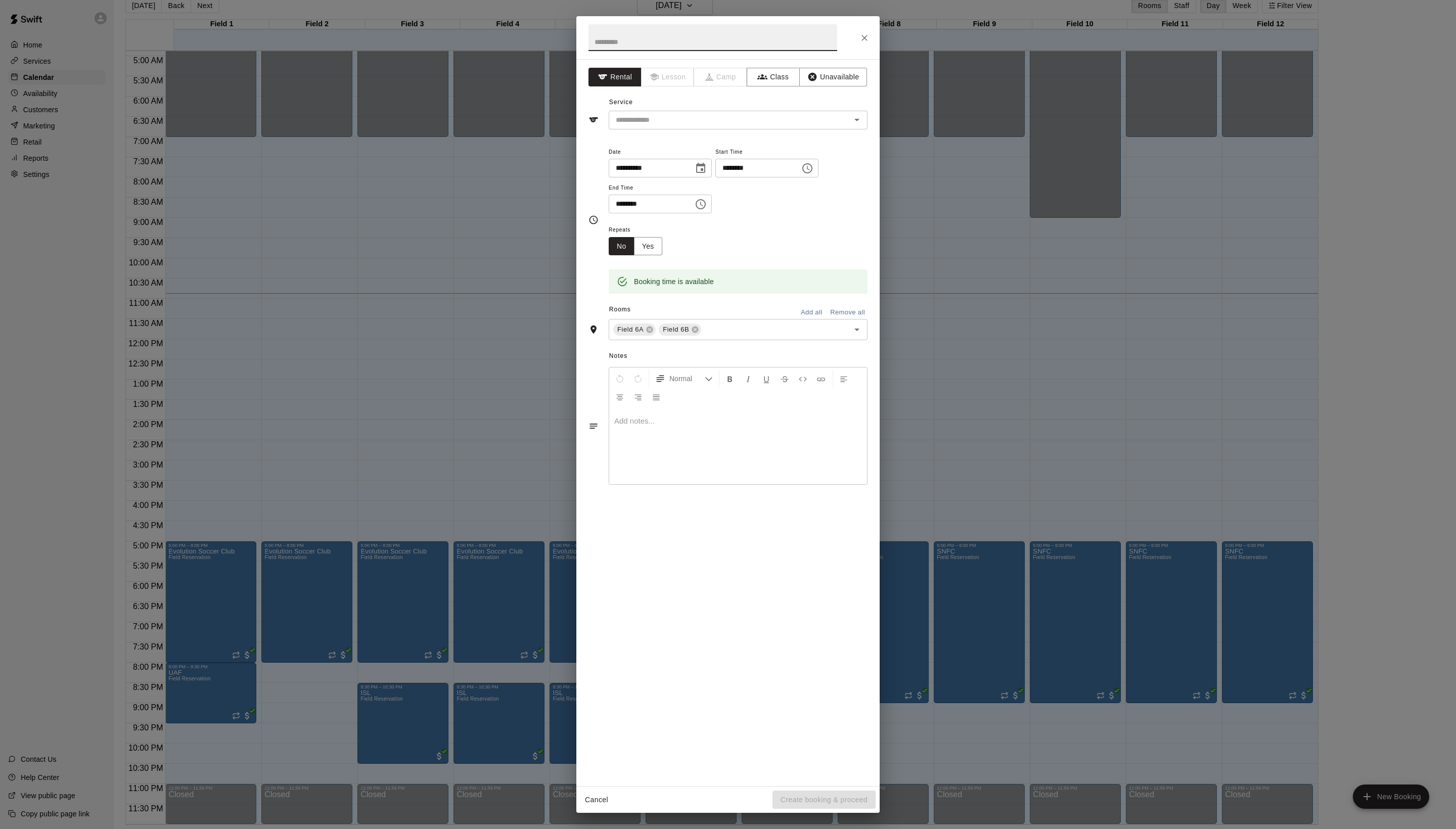
click at [862, 39] on icon "Close" at bounding box center [864, 38] width 10 height 10
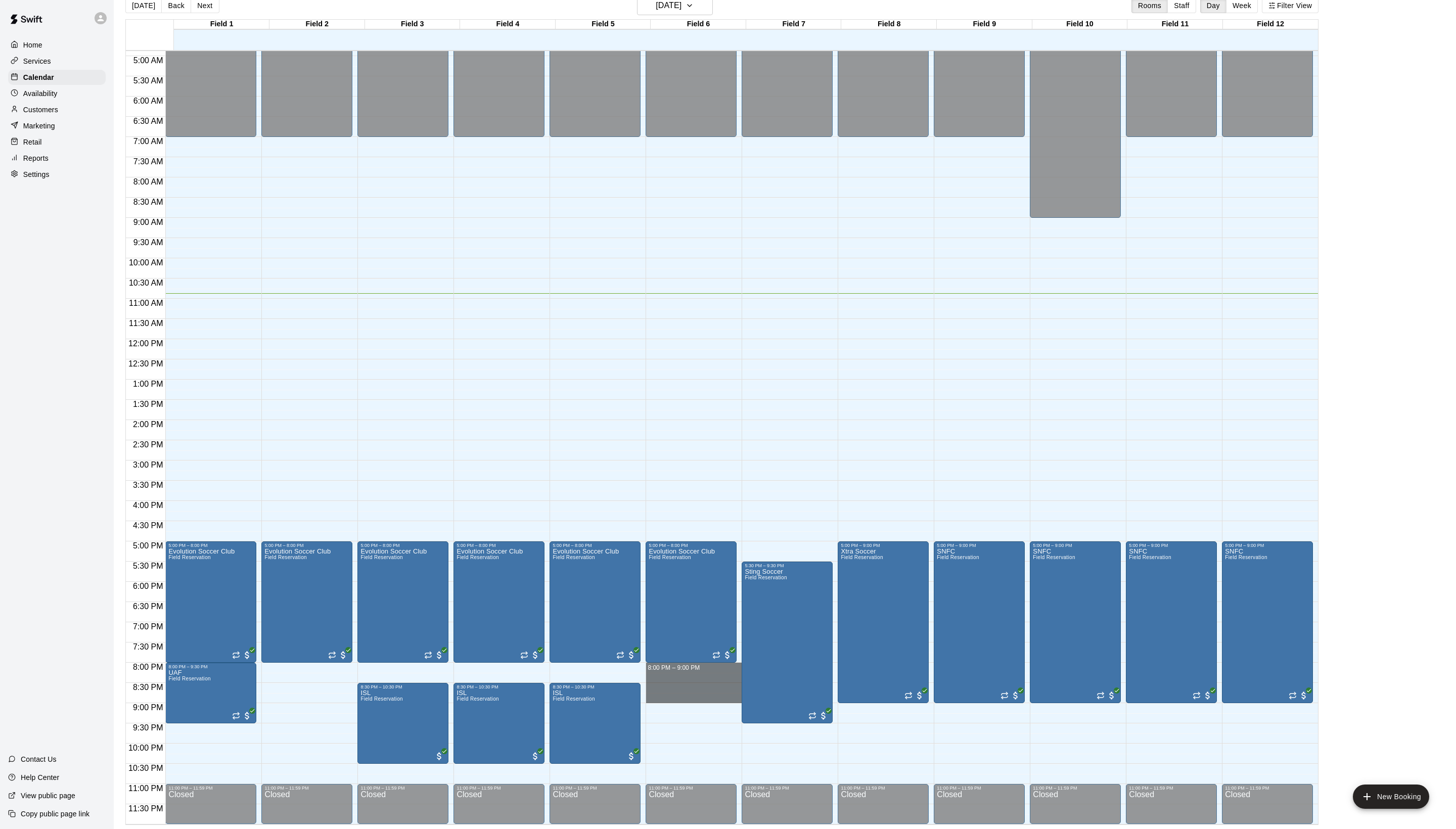
drag, startPoint x: 656, startPoint y: 667, endPoint x: 658, endPoint y: 699, distance: 32.1
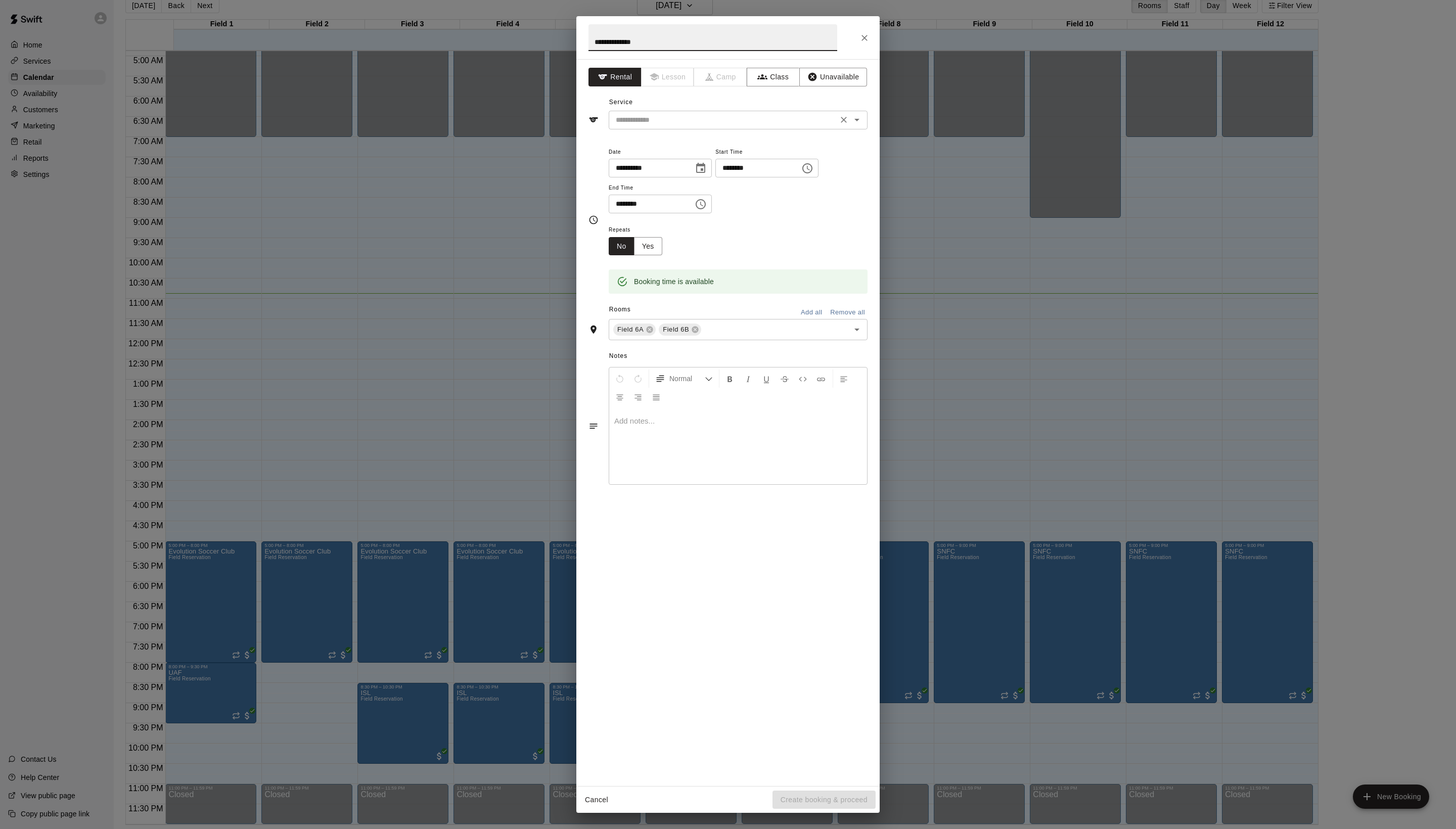
type input "**********"
click at [664, 126] on input "text" at bounding box center [723, 120] width 223 height 13
click at [664, 173] on li "Field Reservation" at bounding box center [748, 165] width 239 height 17
type input "**********"
click at [699, 333] on icon at bounding box center [696, 330] width 6 height 6
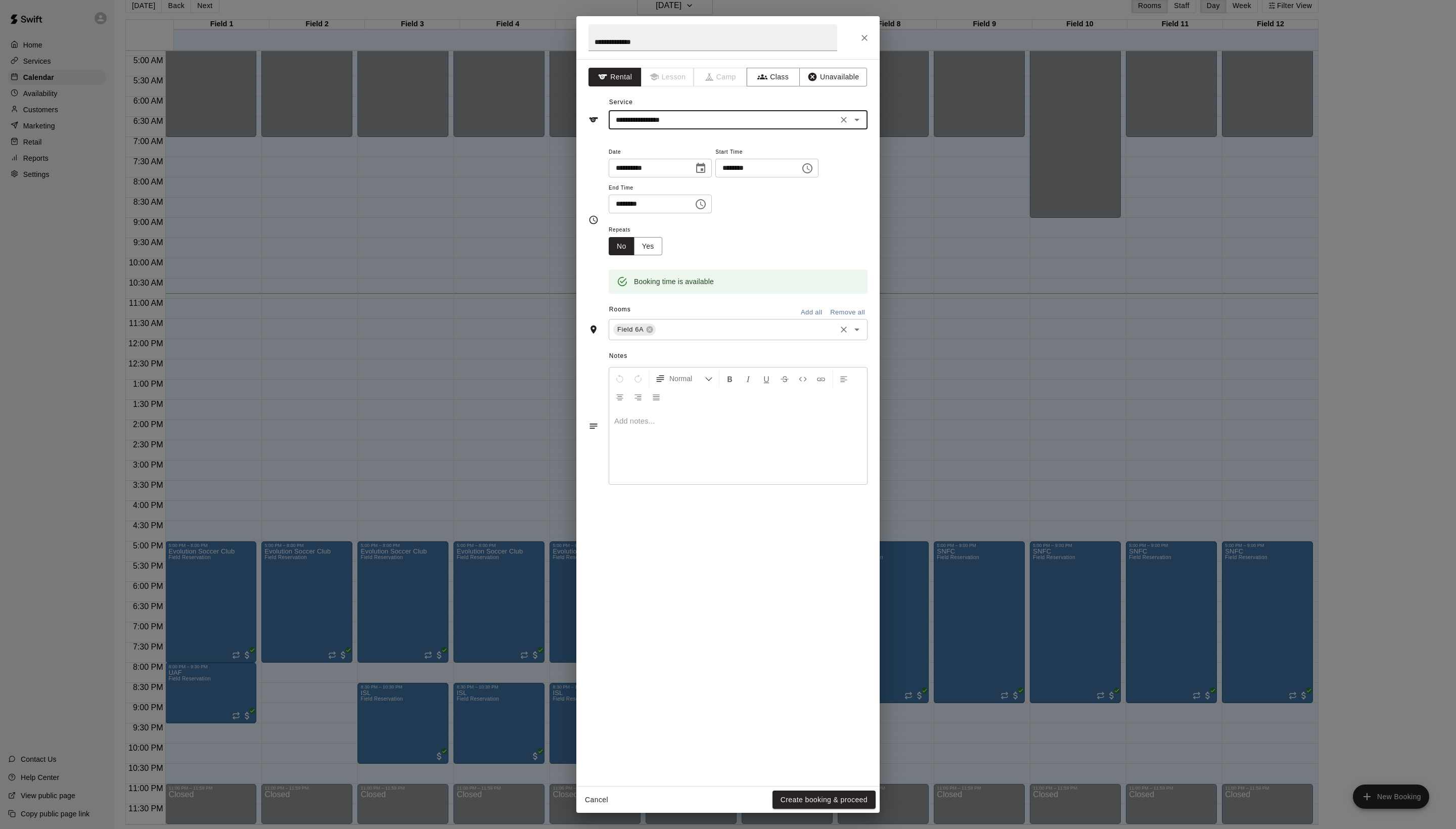
click at [647, 335] on span "Field 6A" at bounding box center [631, 330] width 35 height 10
click at [654, 334] on icon at bounding box center [649, 329] width 8 height 8
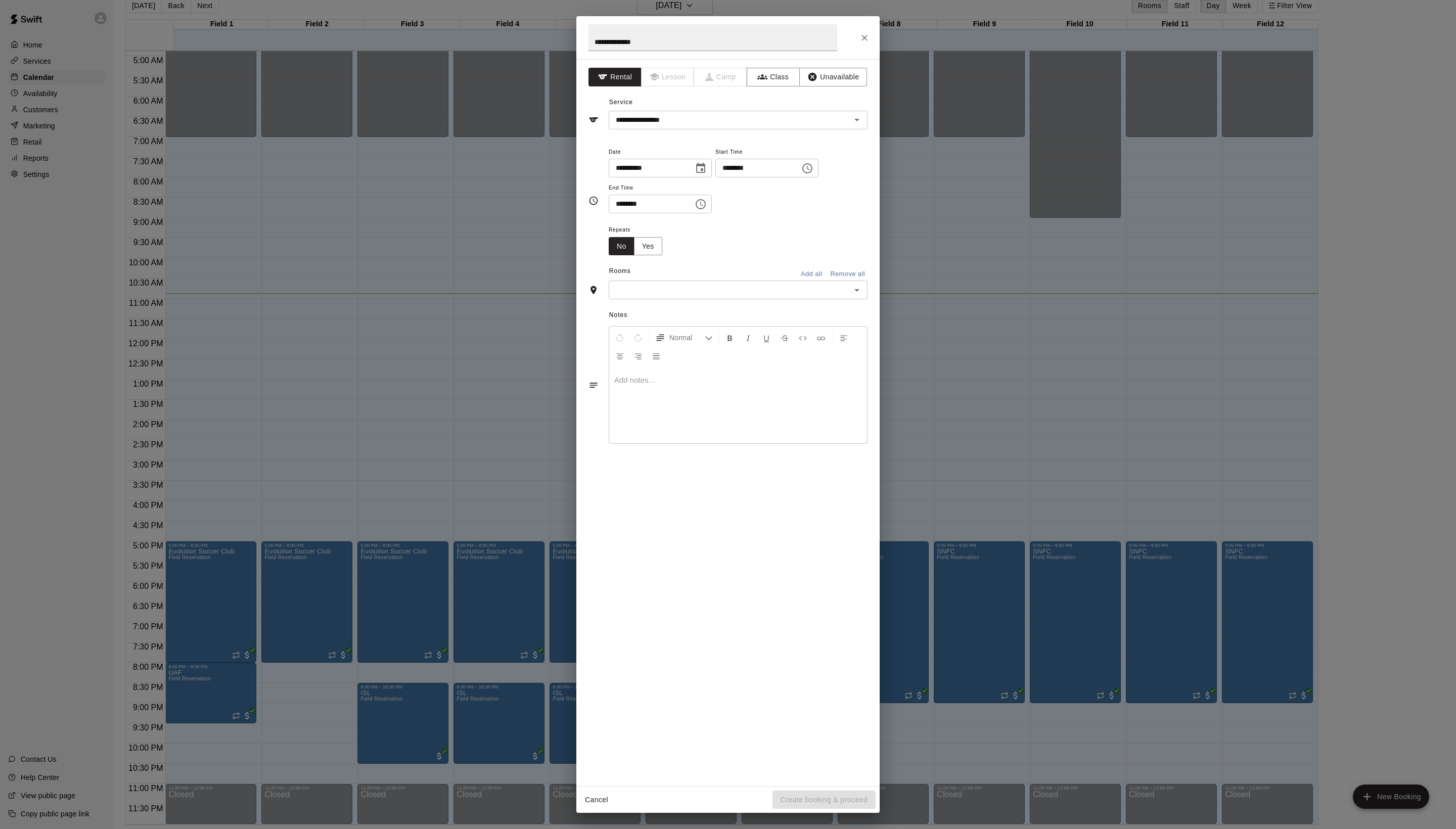
click at [666, 425] on div "Notes Normal Add notes..." at bounding box center [728, 377] width 279 height 155
click at [666, 299] on div "​" at bounding box center [738, 289] width 259 height 19
drag, startPoint x: 690, startPoint y: 729, endPoint x: 688, endPoint y: 737, distance: 8.2
click at [688, 595] on ul "Field 1 Field 2 Field 3 Field 7 Field 8 Field 9 Field 12 Field 4A Field 4B Fiel…" at bounding box center [748, 450] width 239 height 292
click at [688, 592] on li "Field 6B" at bounding box center [748, 583] width 239 height 17
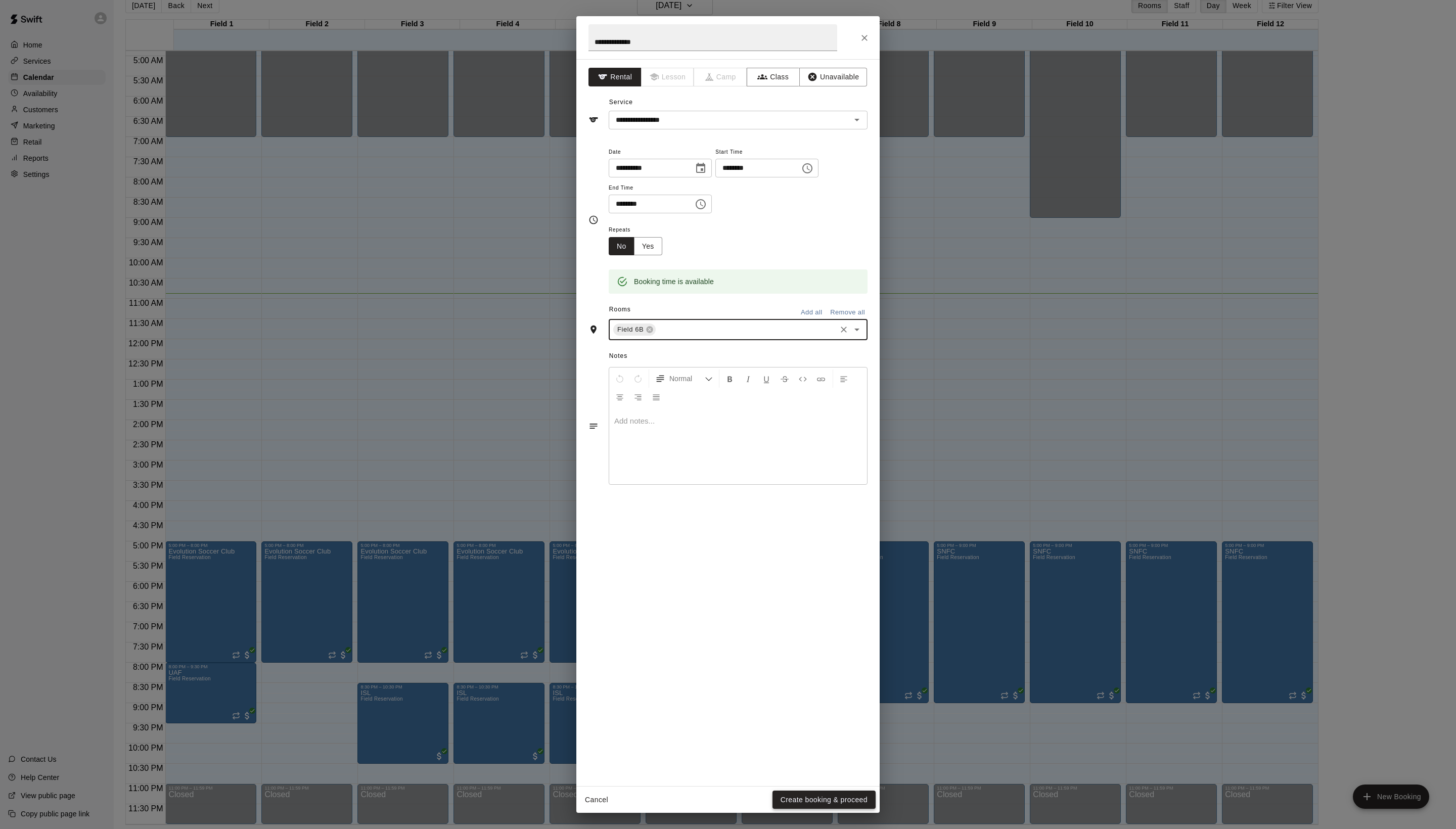
click at [830, 799] on button "Create booking & proceed" at bounding box center [824, 799] width 103 height 19
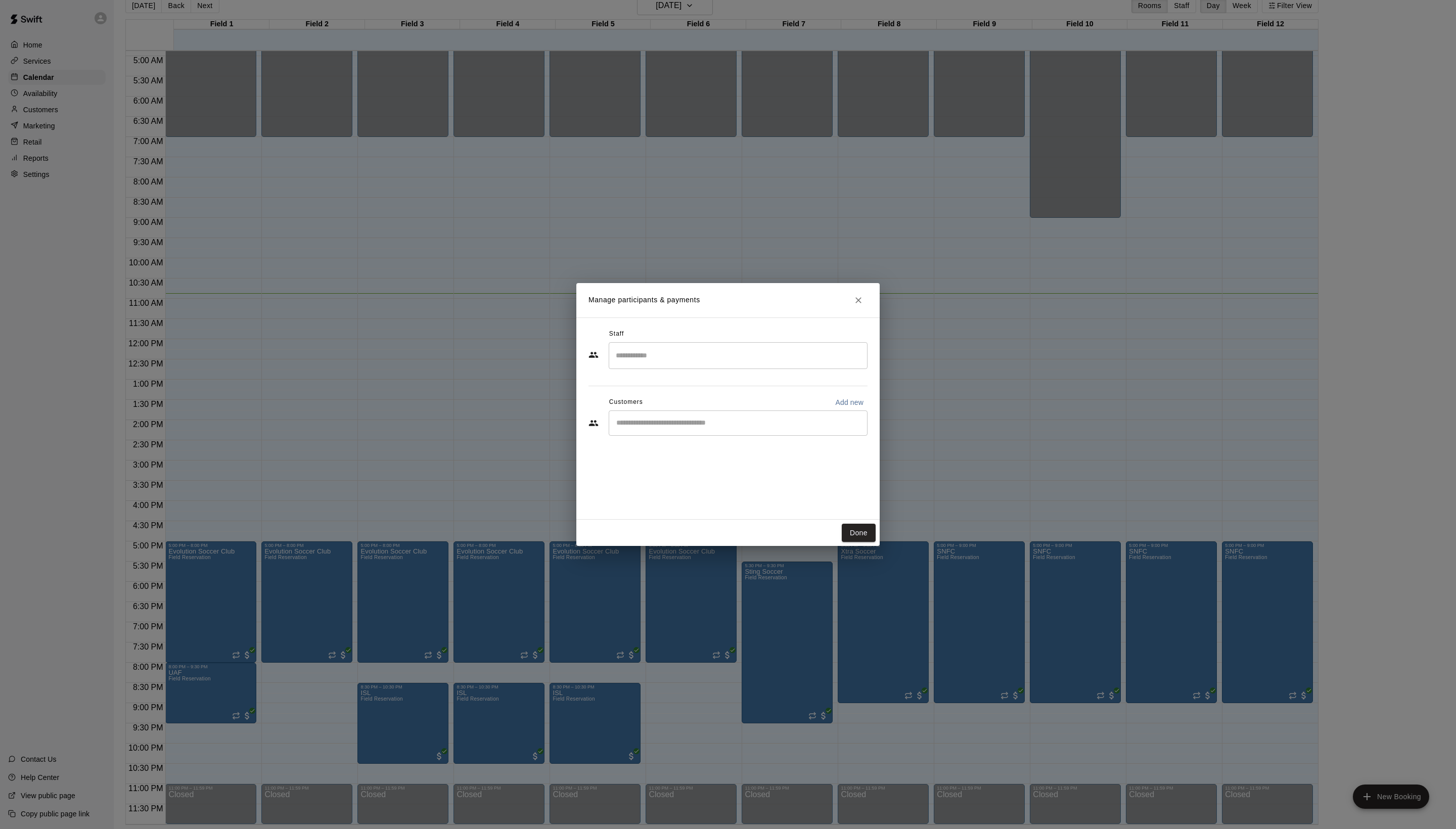
click at [743, 436] on div "​" at bounding box center [738, 423] width 259 height 25
type input "***"
click at [717, 483] on span "[EMAIL_ADDRESS][DOMAIN_NAME]" at bounding box center [711, 479] width 108 height 7
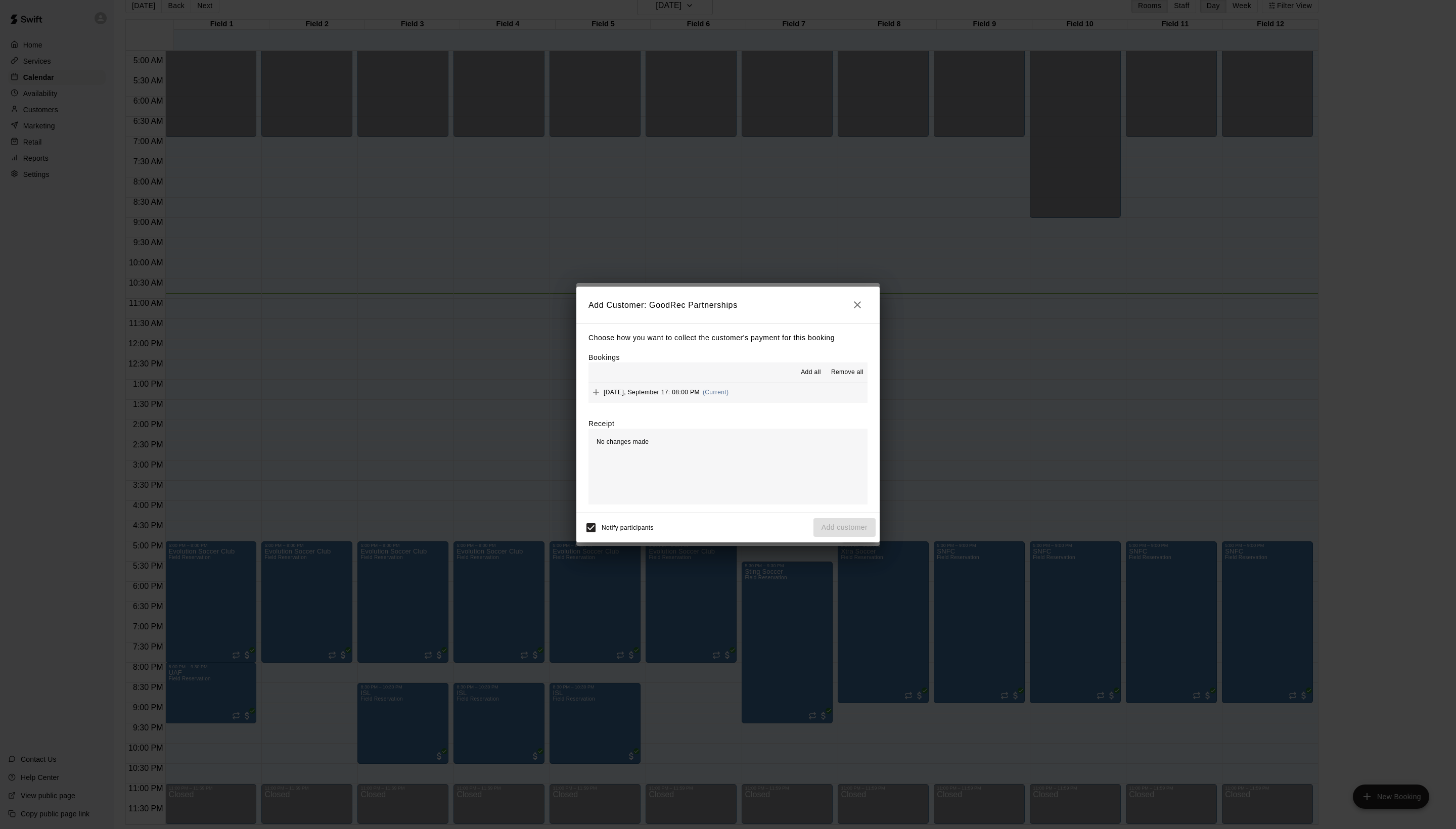
click at [801, 369] on span "Add all" at bounding box center [811, 373] width 21 height 10
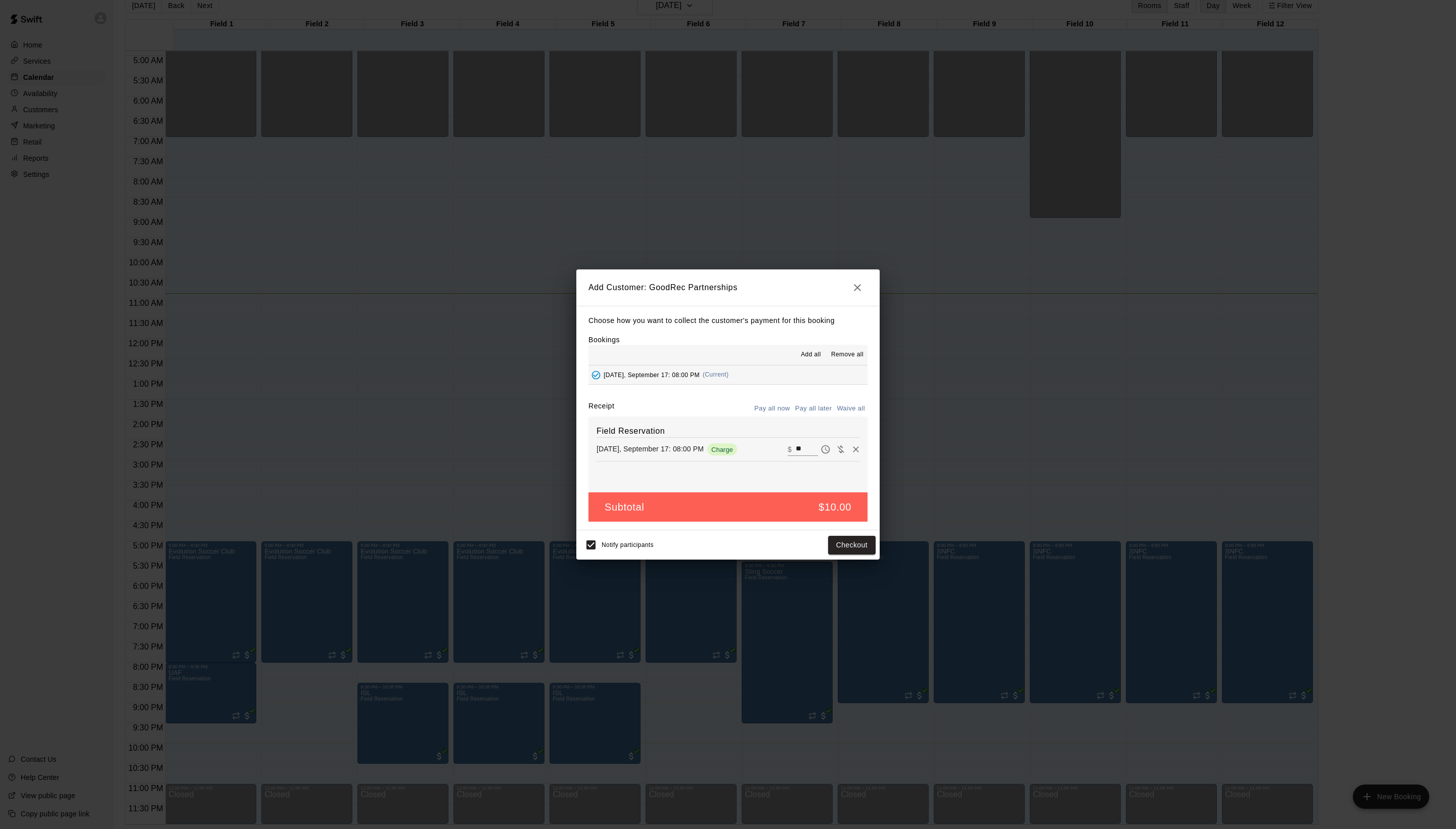
click at [843, 416] on button "Waive all" at bounding box center [851, 409] width 33 height 15
type input "*"
click at [843, 556] on div "Notify participants Add customer" at bounding box center [728, 545] width 295 height 21
click at [843, 554] on button "Add customer" at bounding box center [844, 545] width 62 height 19
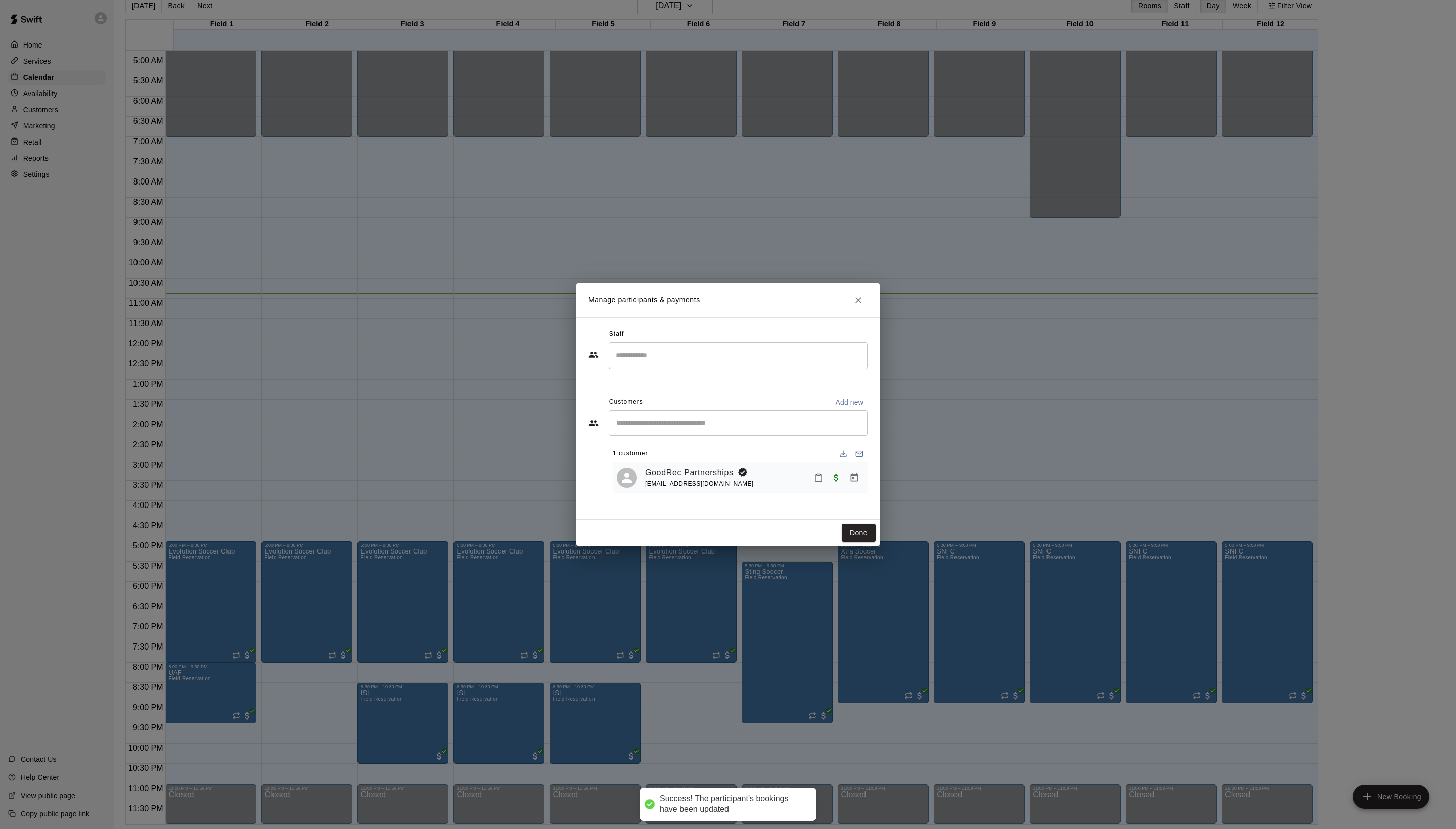
click at [869, 572] on div "Manage participants & payments Staff ​ Customers Add new ​ 1 customer GoodRec P…" at bounding box center [728, 414] width 1456 height 829
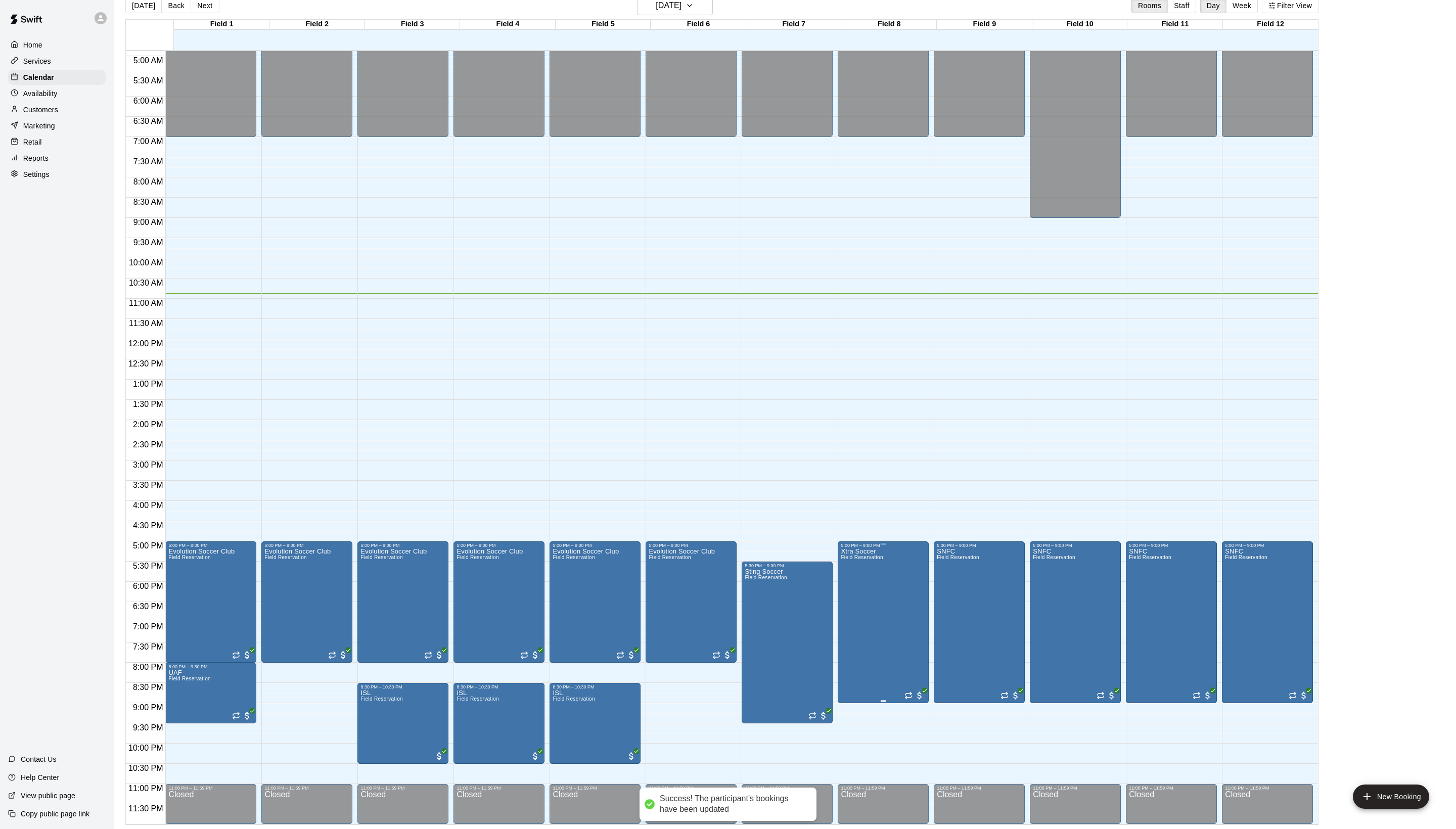
click at [857, 548] on div "5:00 PM – 9:00 PM" at bounding box center [883, 545] width 85 height 5
click at [707, 683] on div at bounding box center [728, 414] width 1456 height 829
drag, startPoint x: 681, startPoint y: 672, endPoint x: 685, endPoint y: 721, distance: 49.2
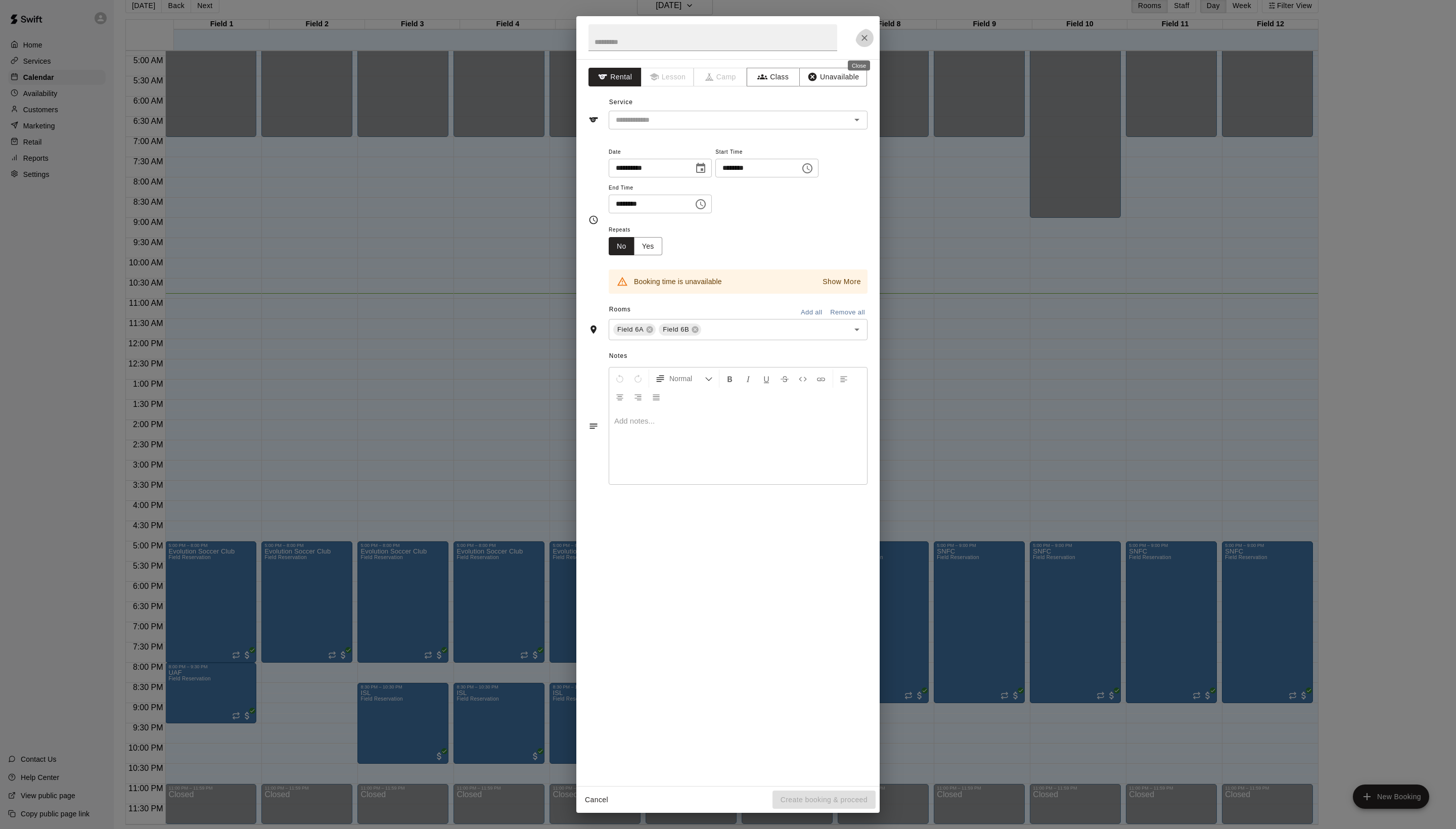
click at [868, 41] on icon "Close" at bounding box center [864, 37] width 6 height 6
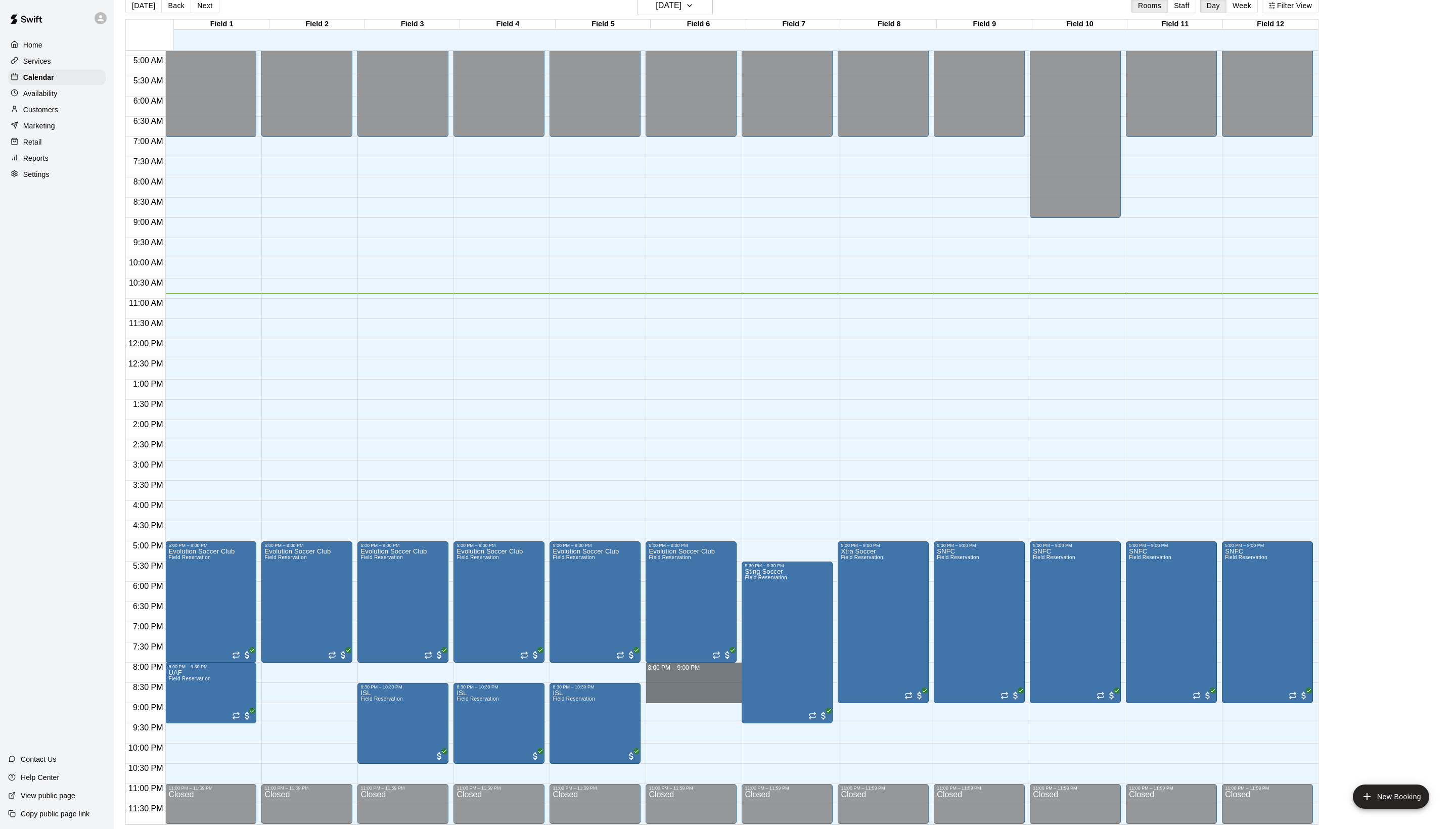
drag, startPoint x: 665, startPoint y: 666, endPoint x: 662, endPoint y: 702, distance: 36.1
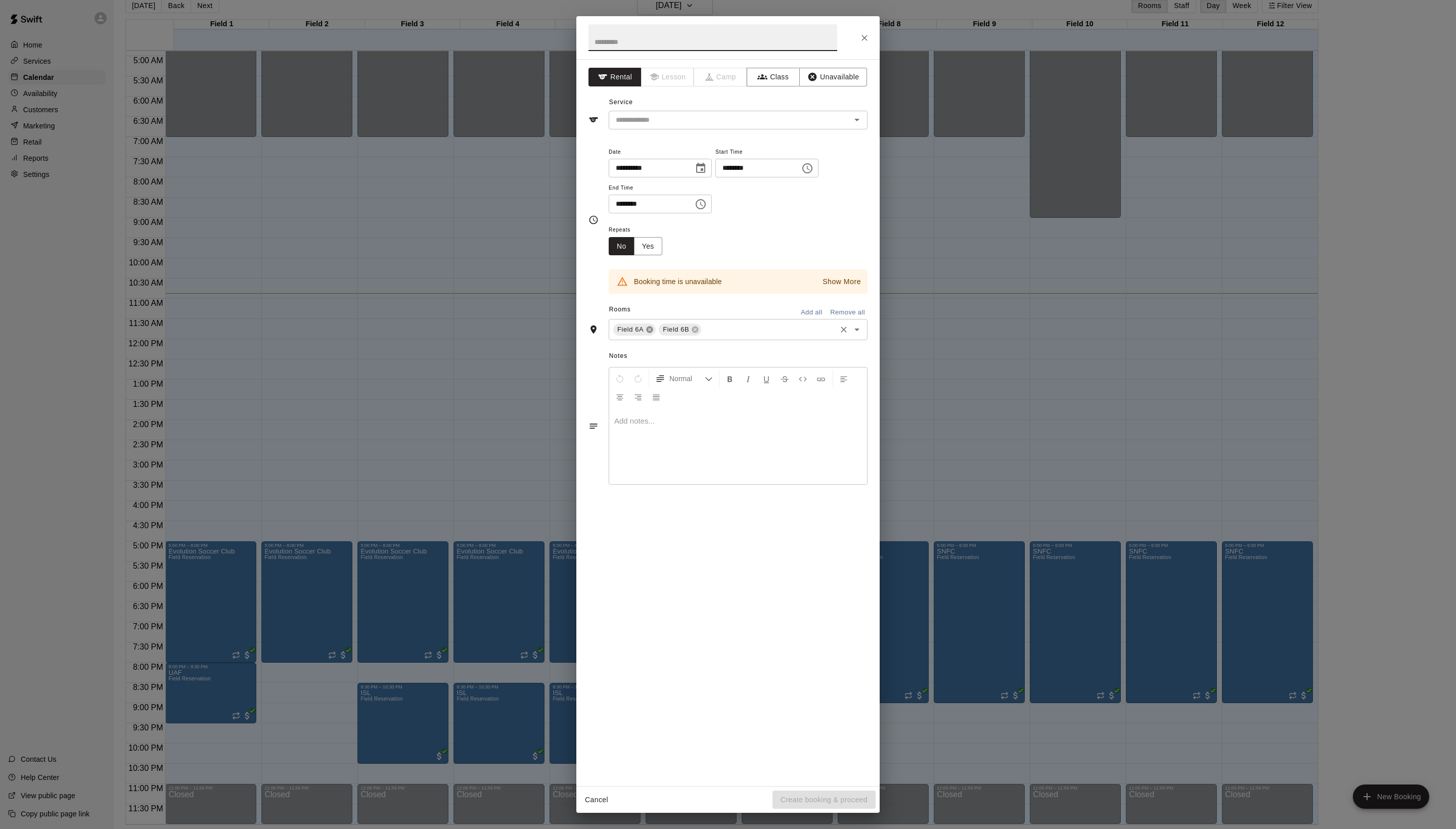
click at [654, 334] on icon at bounding box center [649, 329] width 8 height 8
click at [869, 39] on icon "Close" at bounding box center [864, 38] width 10 height 10
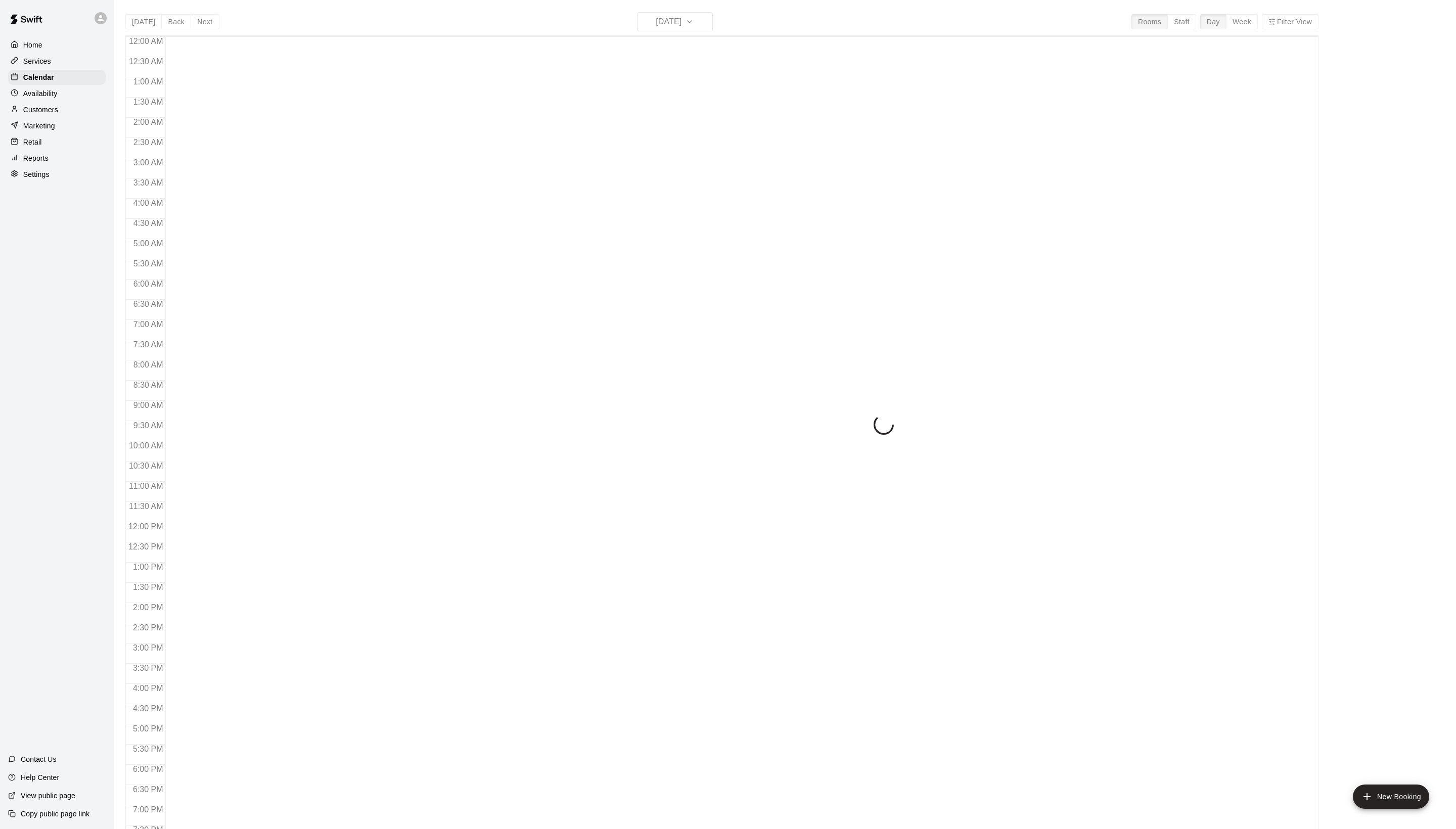
scroll to position [170, 0]
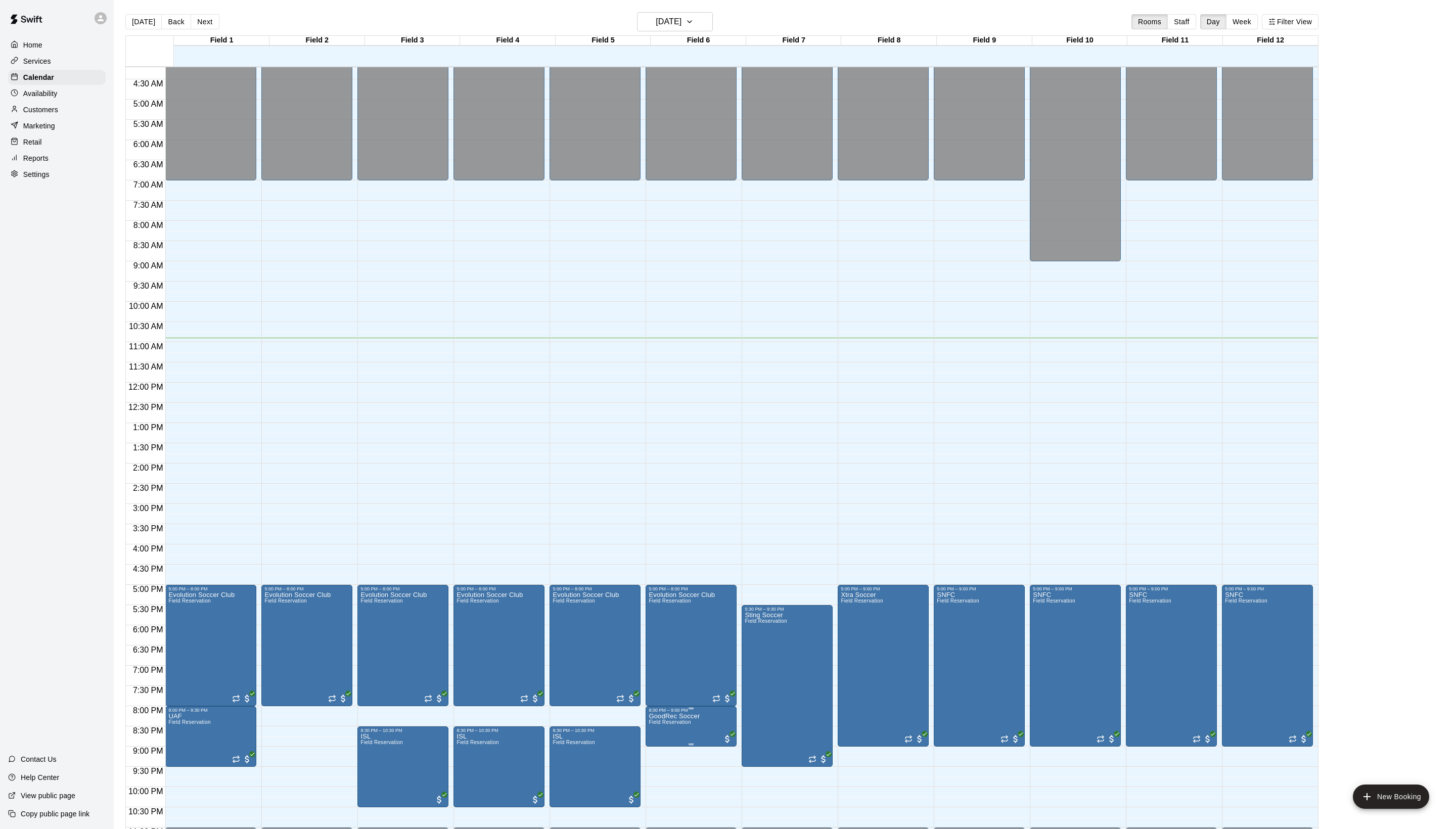
click at [690, 725] on span "Field Reservation" at bounding box center [669, 722] width 42 height 6
click at [671, 768] on img "edit" at bounding box center [665, 762] width 12 height 12
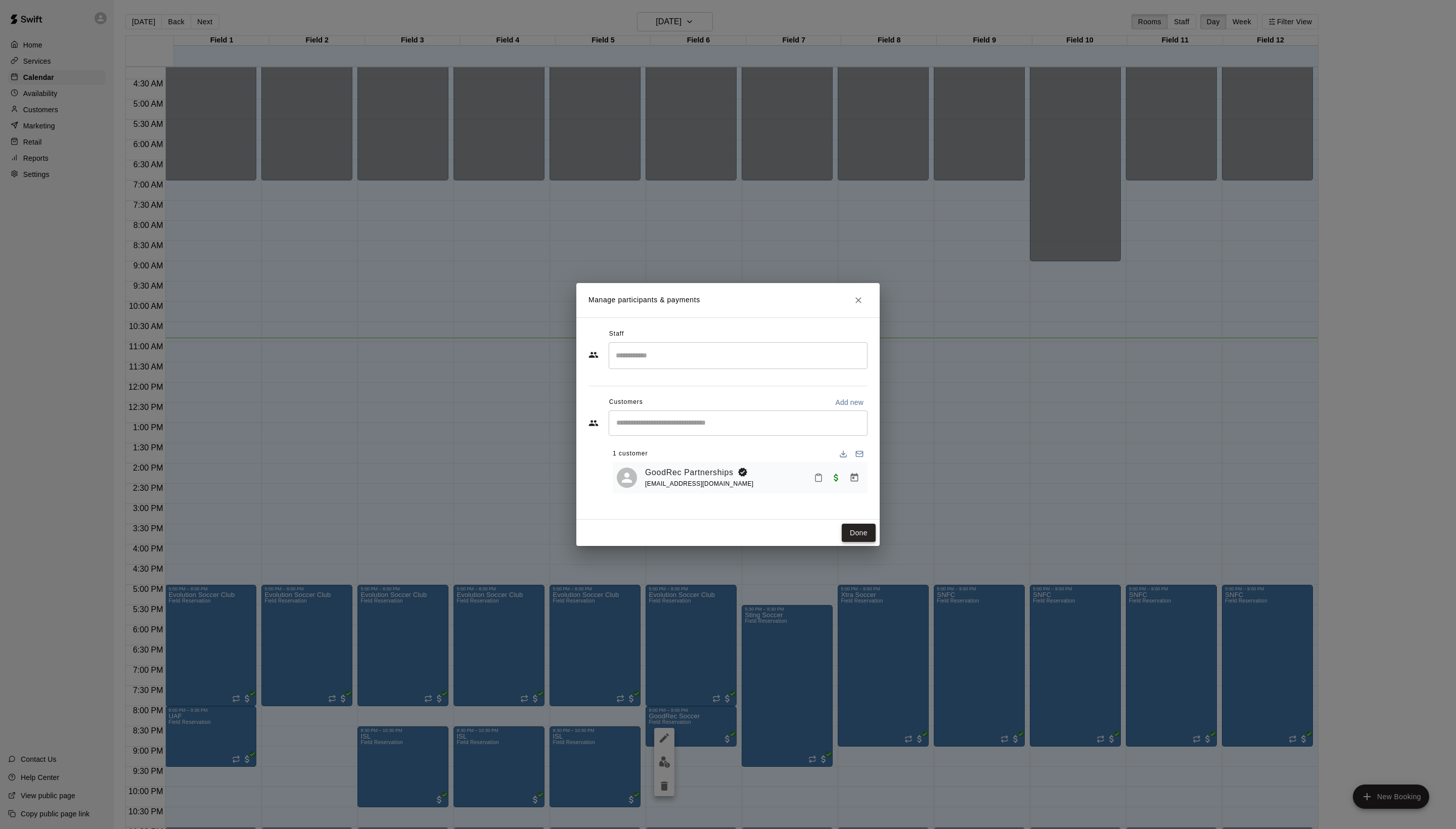
click at [855, 542] on button "Done" at bounding box center [859, 533] width 34 height 19
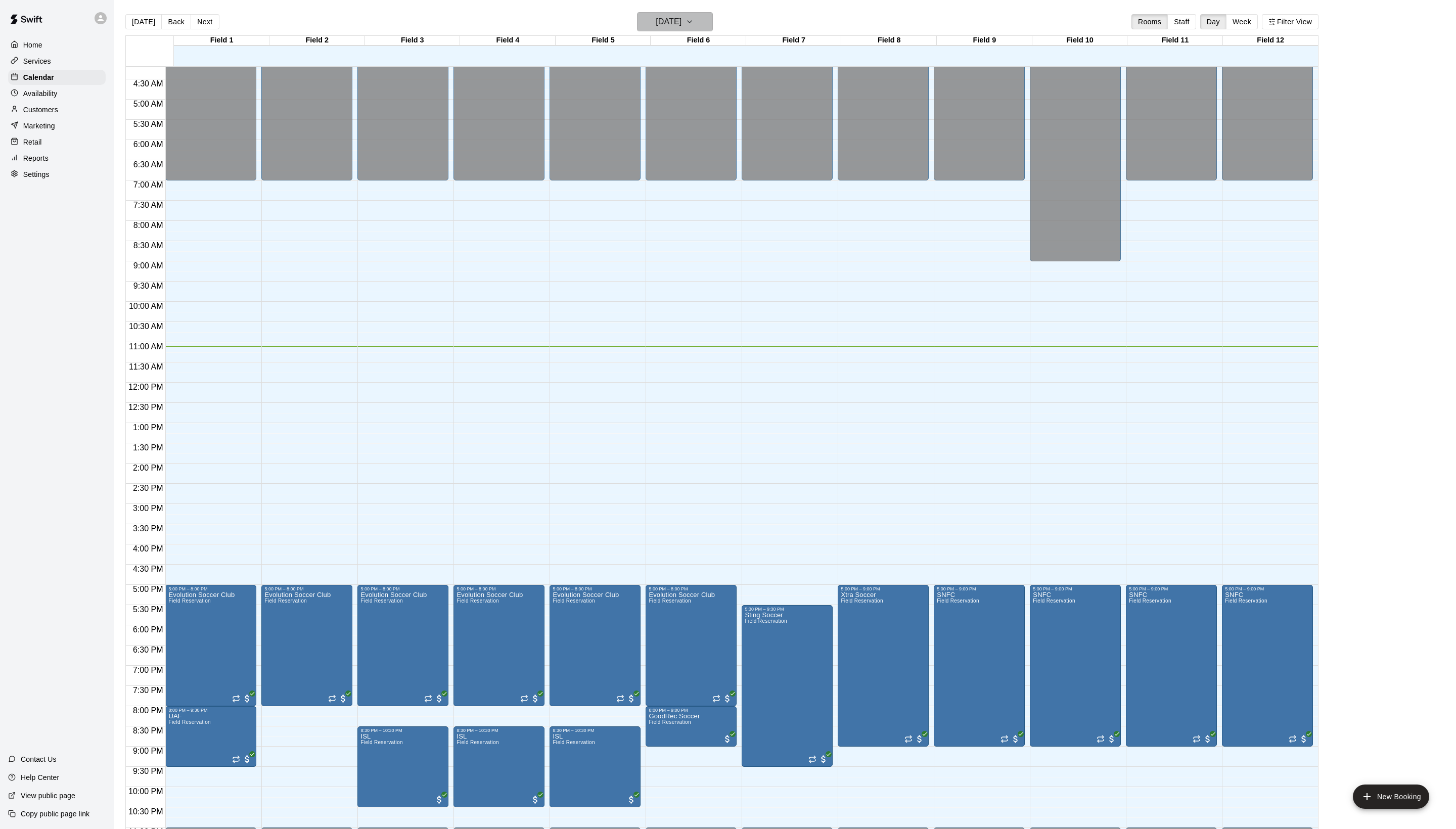
click at [669, 14] on button "[DATE]" at bounding box center [675, 22] width 76 height 19
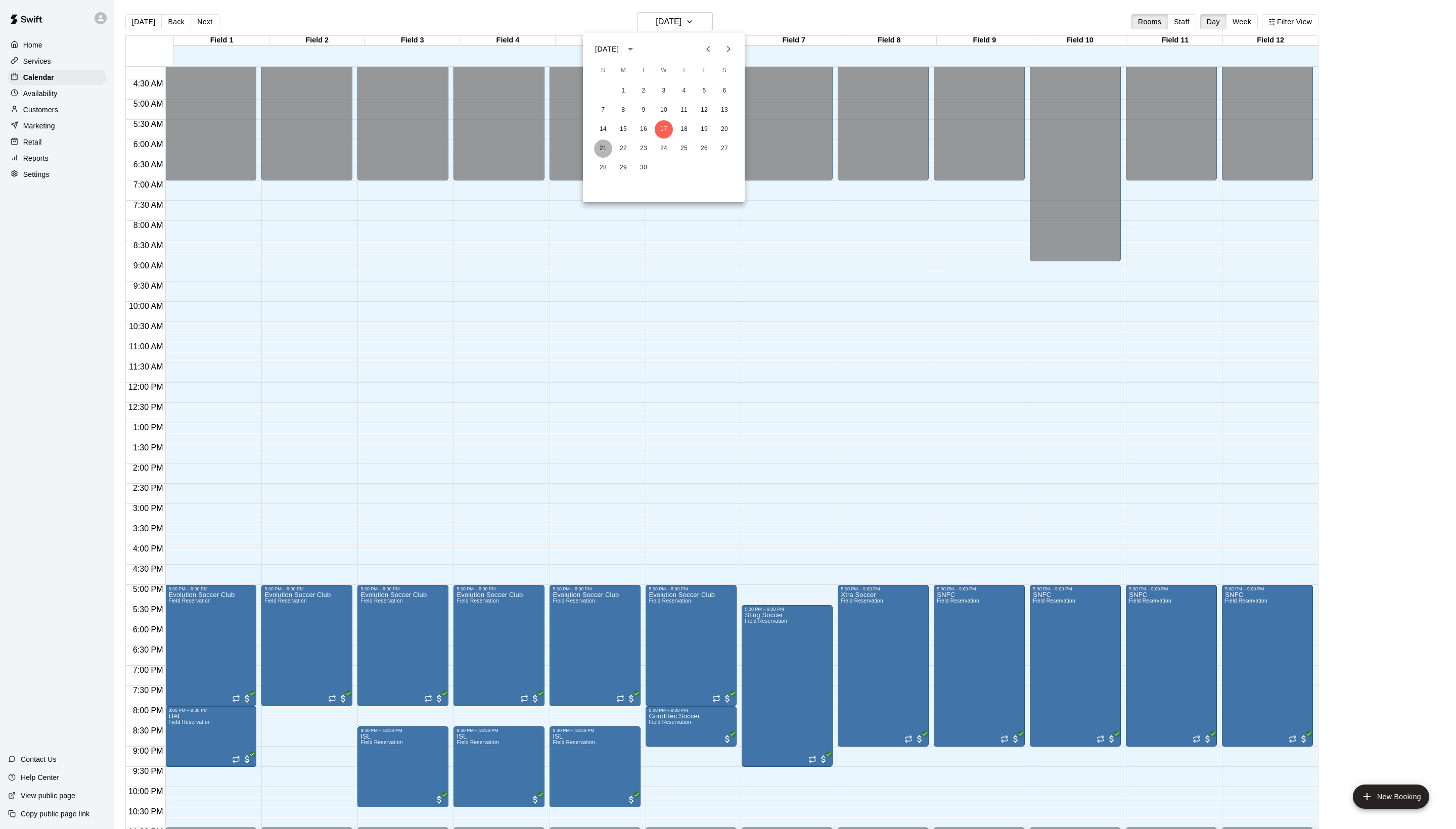
click at [606, 144] on button "21" at bounding box center [603, 148] width 18 height 18
